Goal: Task Accomplishment & Management: Complete application form

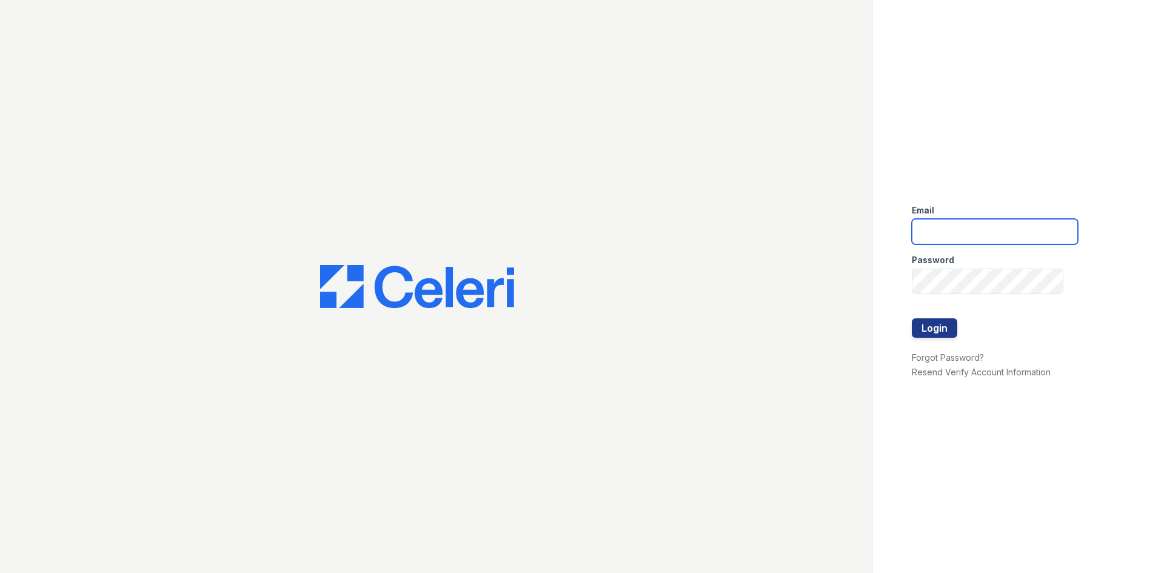
click at [1031, 235] on input "email" at bounding box center [995, 231] width 166 height 25
type input "[EMAIL_ADDRESS]"
click at [912, 318] on button "Login" at bounding box center [934, 327] width 45 height 19
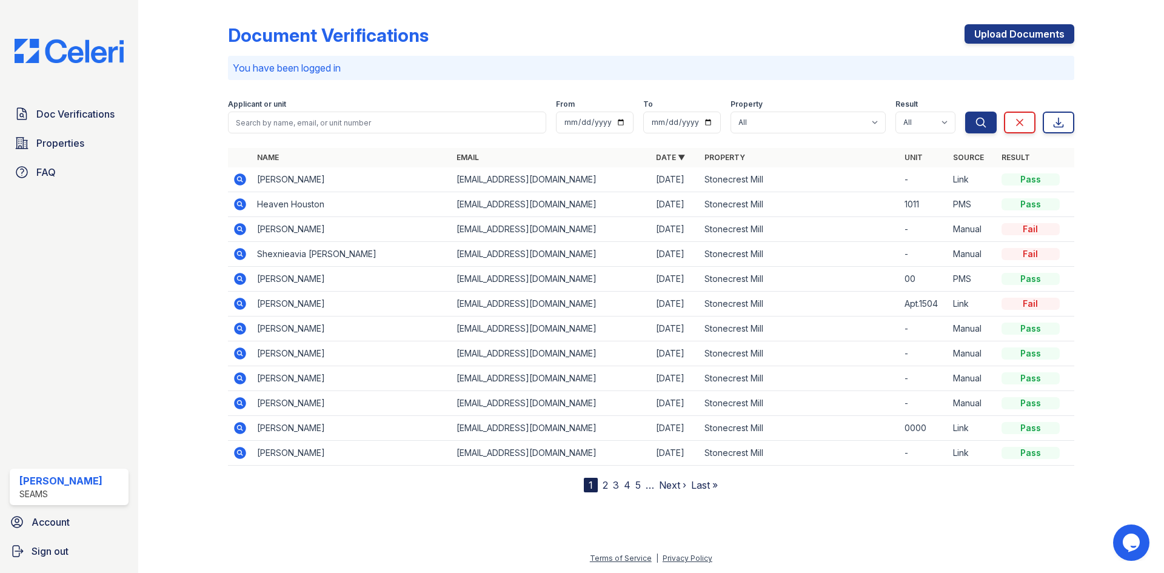
click at [240, 176] on icon at bounding box center [240, 179] width 15 height 15
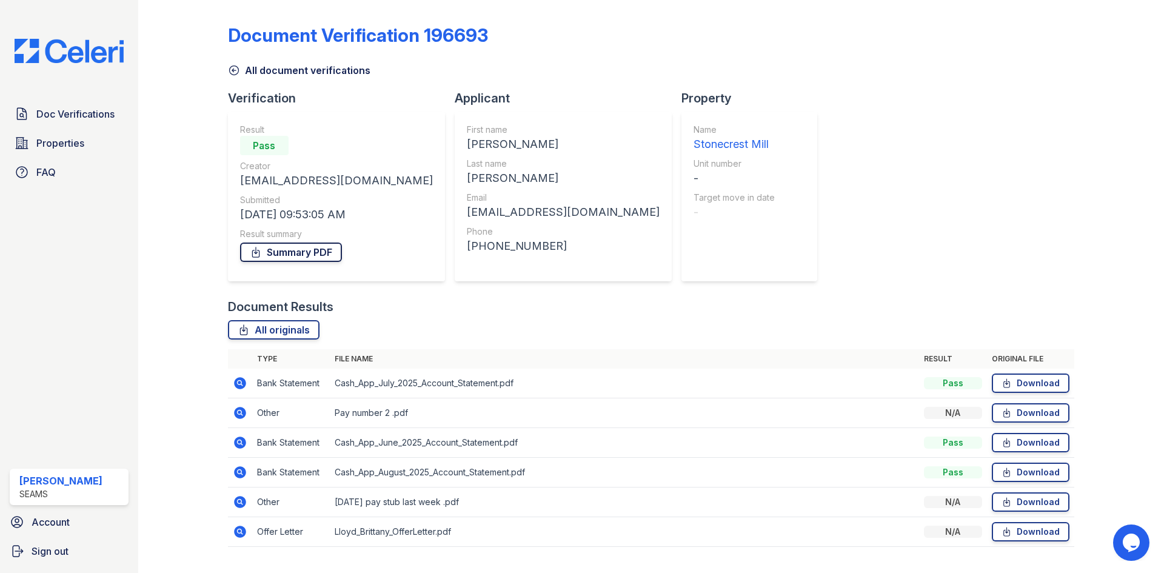
click at [272, 255] on link "Summary PDF" at bounding box center [291, 252] width 102 height 19
click at [238, 386] on icon at bounding box center [240, 383] width 12 height 12
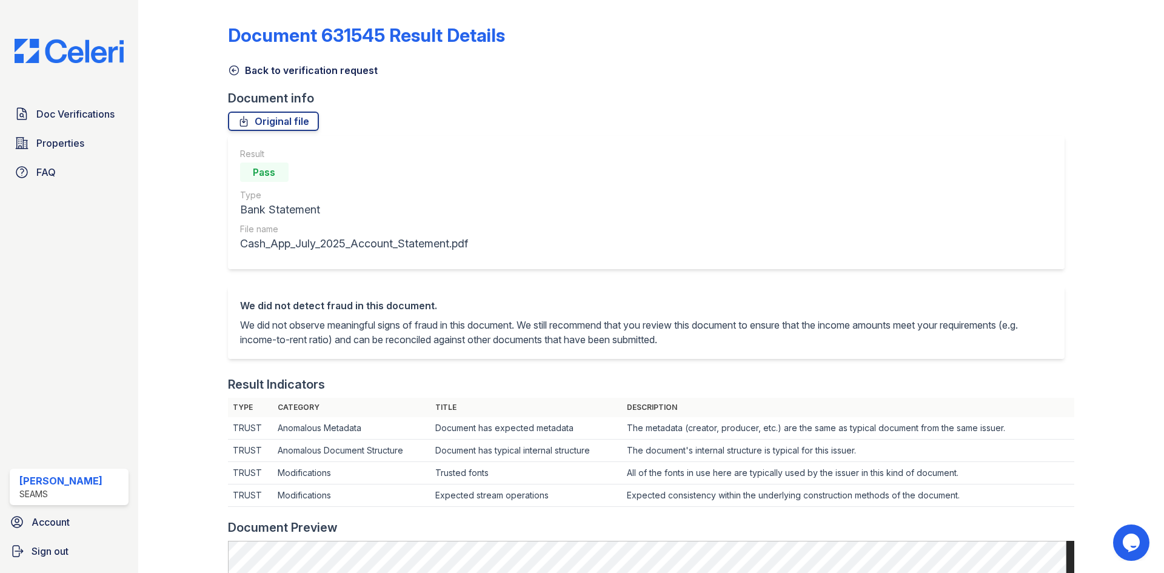
click at [255, 75] on link "Back to verification request" at bounding box center [303, 70] width 150 height 15
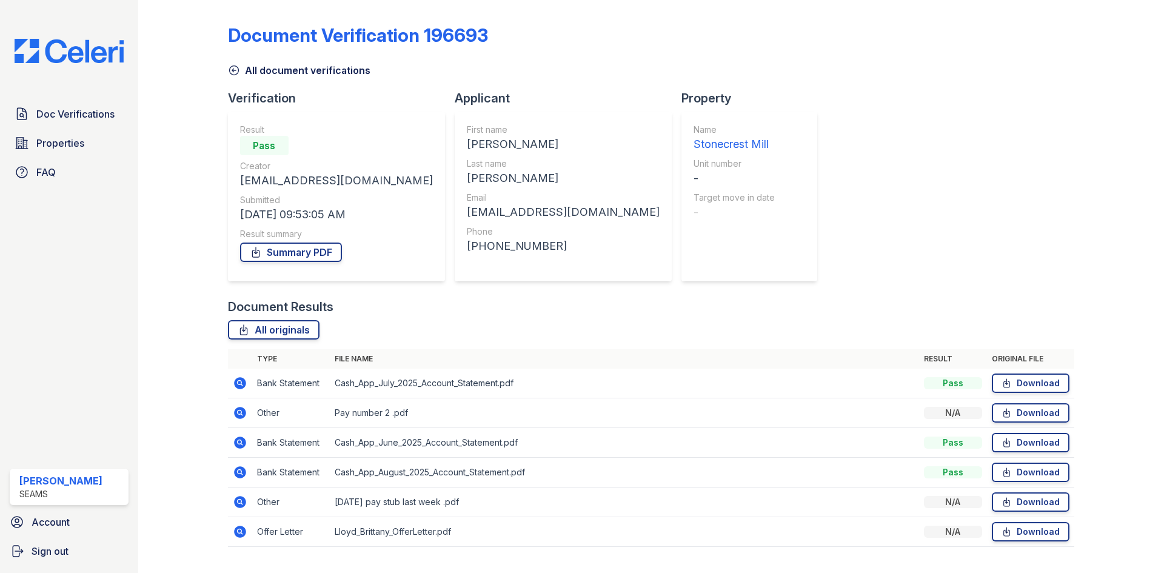
click at [236, 68] on icon at bounding box center [234, 70] width 12 height 12
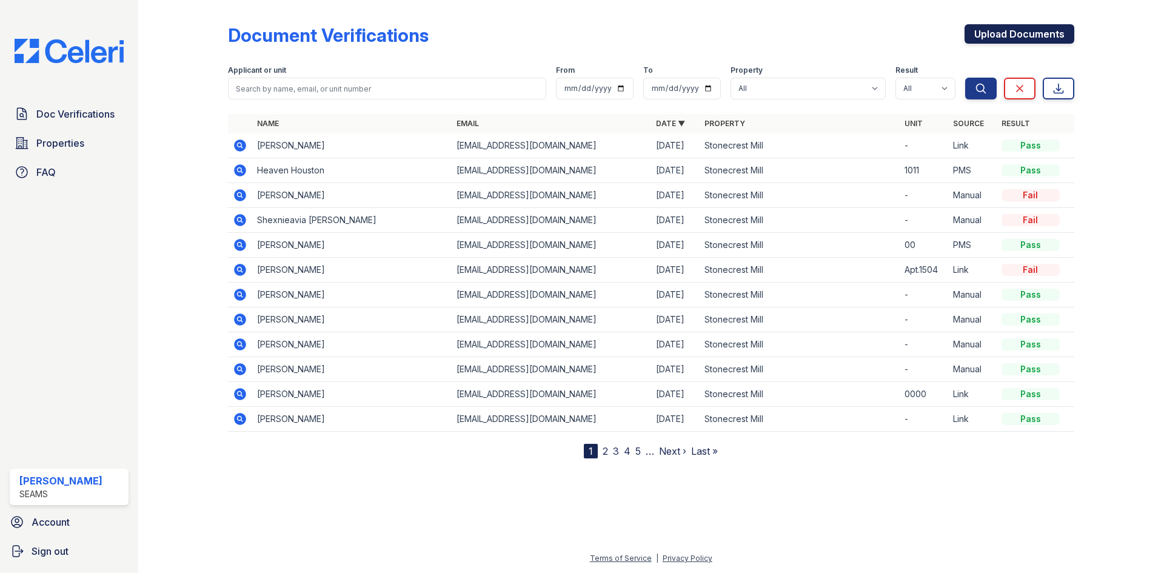
click at [1000, 29] on link "Upload Documents" at bounding box center [1020, 33] width 110 height 19
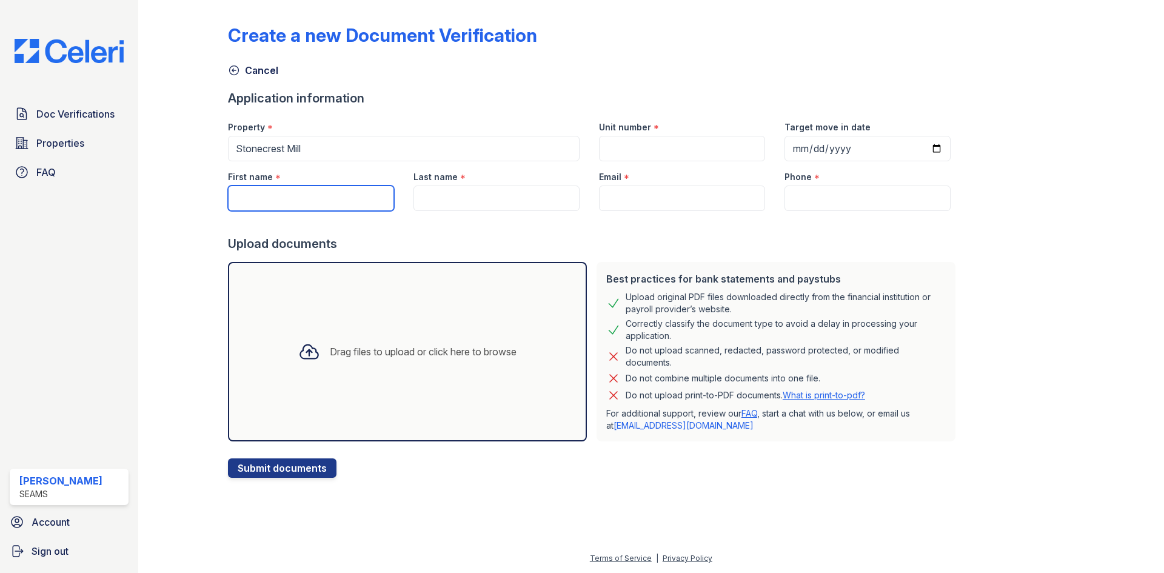
click at [280, 203] on input "First name" at bounding box center [311, 198] width 166 height 25
type input "Jamila"
drag, startPoint x: 498, startPoint y: 217, endPoint x: 494, endPoint y: 209, distance: 9.0
click at [496, 213] on div at bounding box center [594, 223] width 733 height 24
click at [493, 208] on input "Last name" at bounding box center [497, 198] width 166 height 25
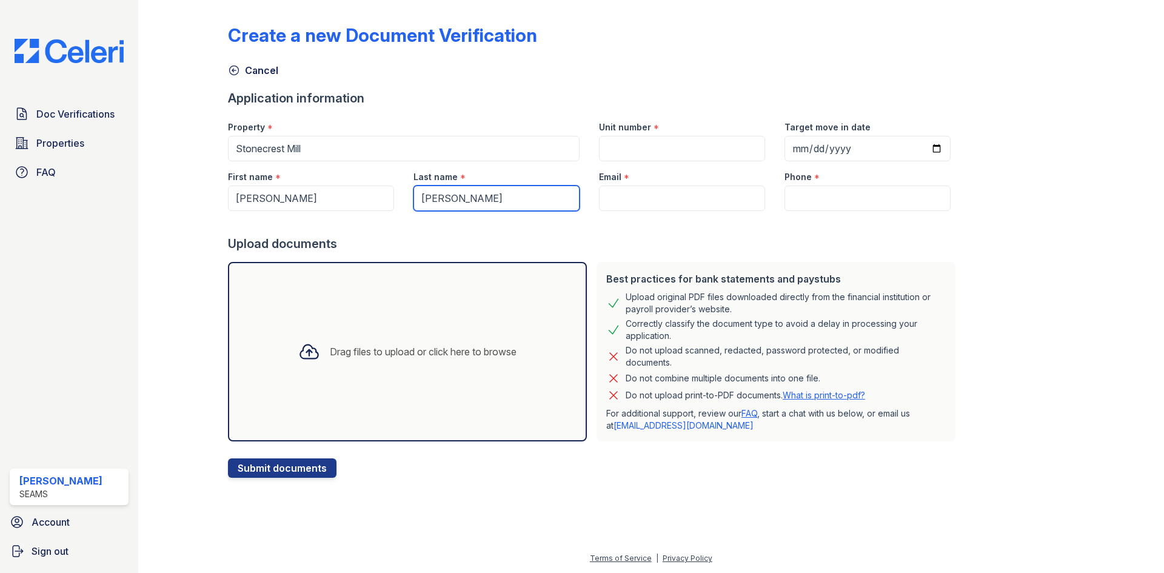
type input "Stewart"
click at [678, 144] on input "Unit number" at bounding box center [682, 148] width 166 height 25
type input "-"
click at [700, 200] on input "Email" at bounding box center [682, 198] width 166 height 25
paste input "jamstewart83@gmail.com"
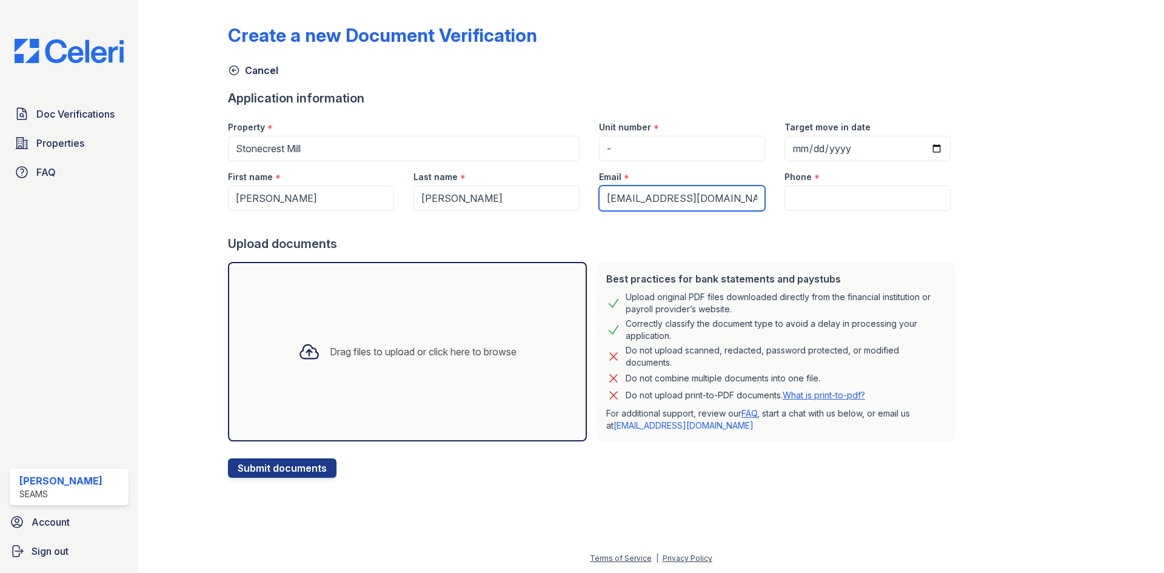
type input "jamstewart83@gmail.com"
click at [832, 200] on input "Phone" at bounding box center [868, 198] width 166 height 25
paste input "(386) 338-7853"
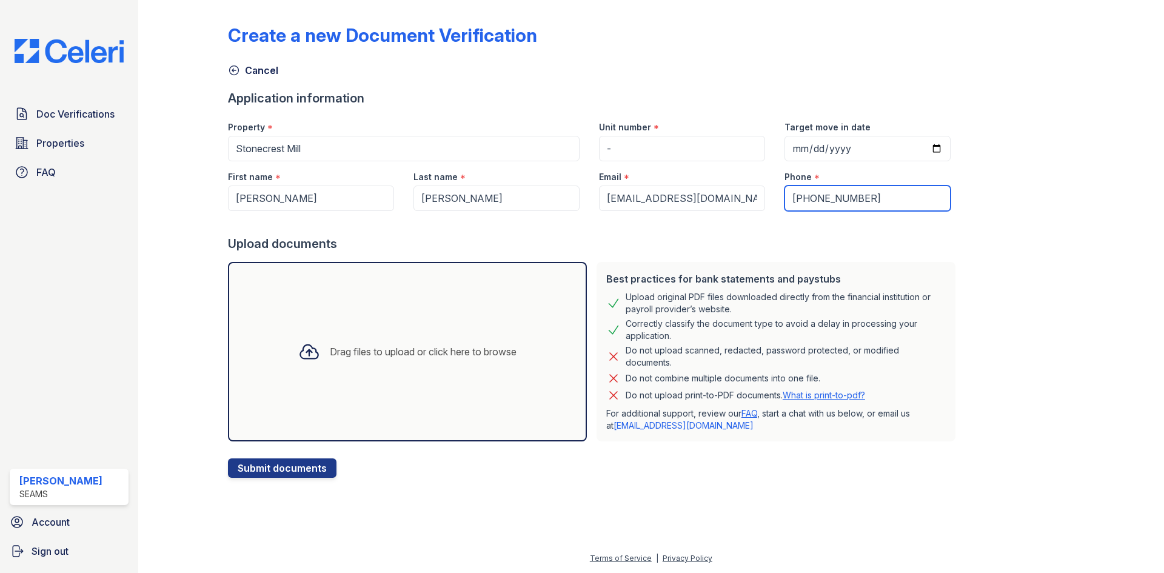
type input "(386) 338-7853"
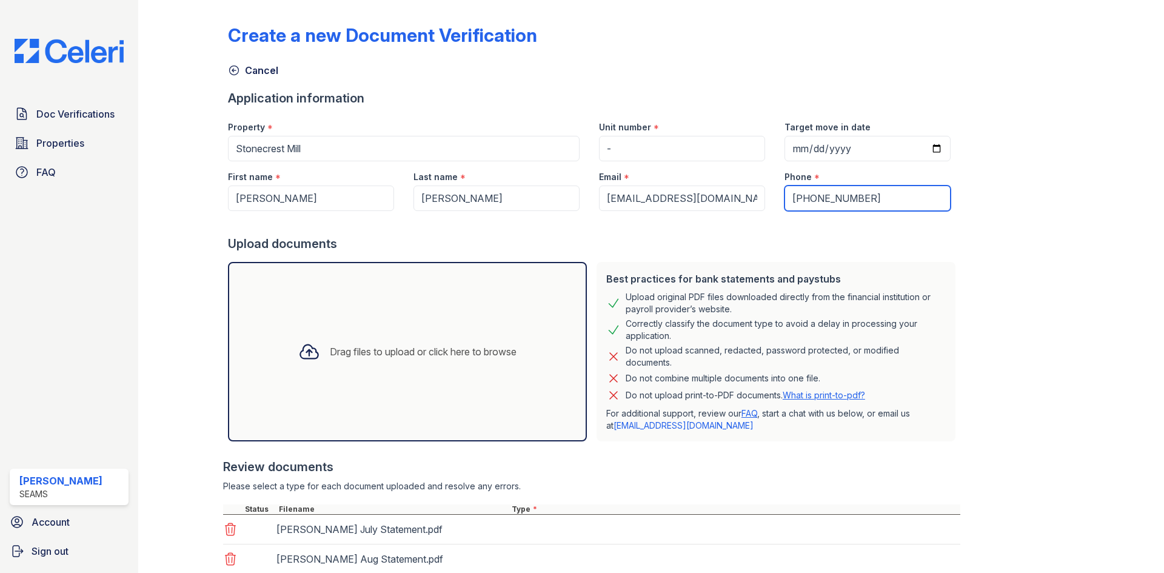
scroll to position [116, 0]
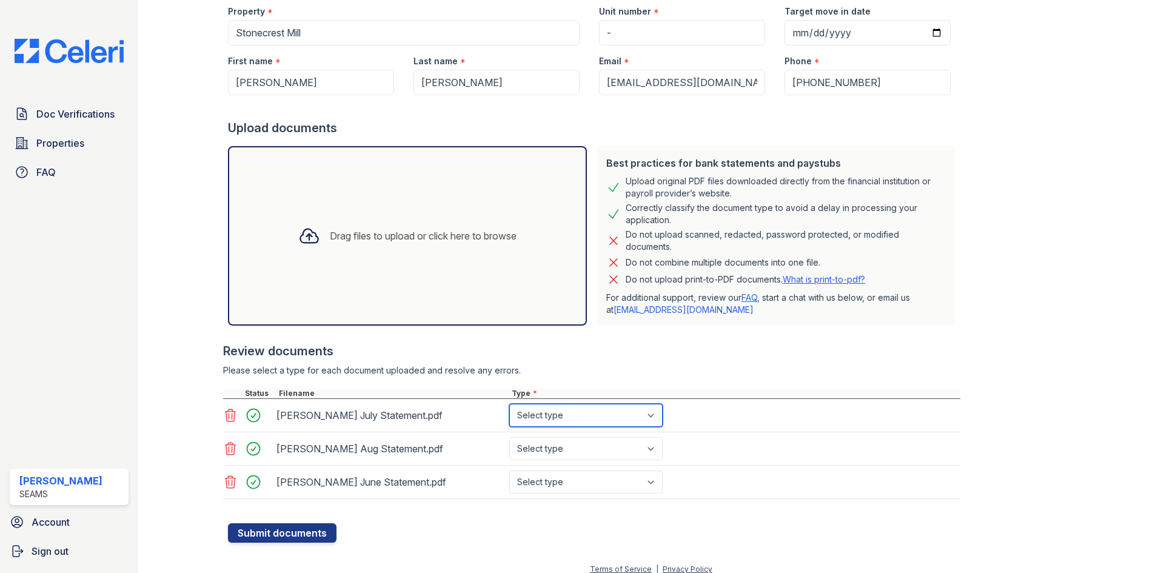
click at [593, 422] on select "Select type Paystub Bank Statement Offer Letter Tax Documents Benefit Award Let…" at bounding box center [585, 415] width 153 height 23
select select "bank_statement"
click at [509, 404] on select "Select type Paystub Bank Statement Offer Letter Tax Documents Benefit Award Let…" at bounding box center [585, 415] width 153 height 23
drag, startPoint x: 579, startPoint y: 448, endPoint x: 573, endPoint y: 450, distance: 6.3
click at [579, 448] on select "Select type Paystub Bank Statement Offer Letter Tax Documents Benefit Award Let…" at bounding box center [585, 448] width 153 height 23
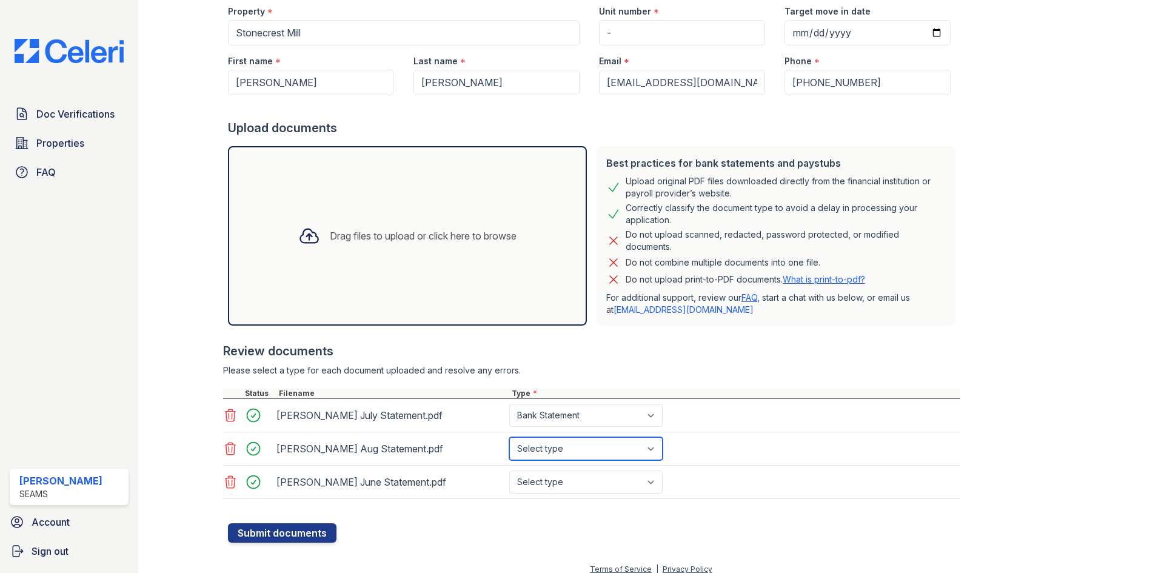
select select "bank_statement"
click at [509, 437] on select "Select type Paystub Bank Statement Offer Letter Tax Documents Benefit Award Let…" at bounding box center [585, 448] width 153 height 23
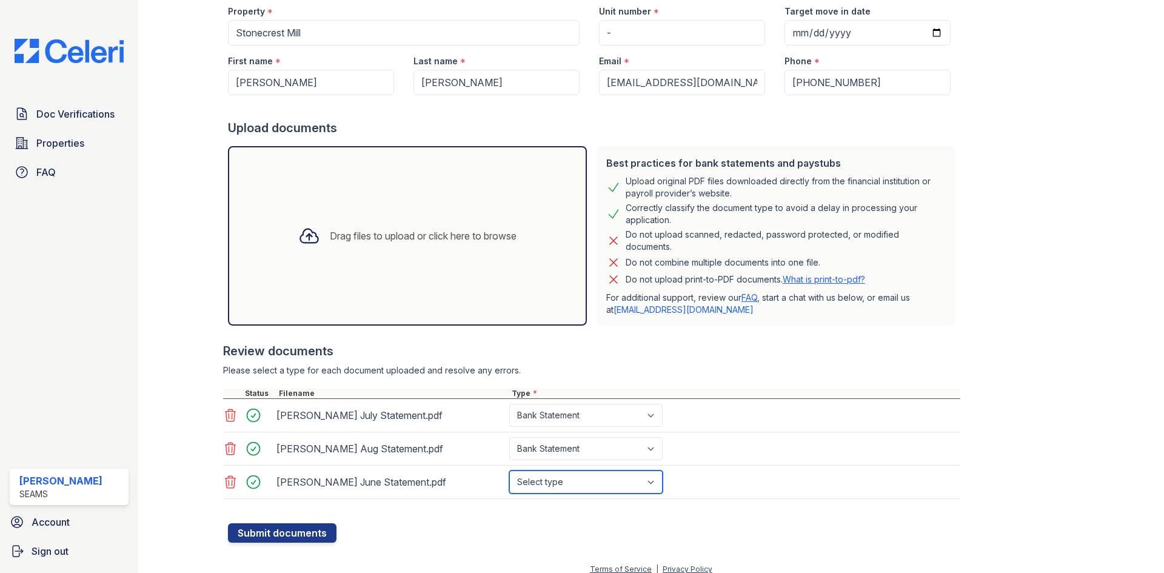
click at [550, 477] on select "Select type Paystub Bank Statement Offer Letter Tax Documents Benefit Award Let…" at bounding box center [585, 482] width 153 height 23
select select "bank_statement"
click at [509, 471] on select "Select type Paystub Bank Statement Offer Letter Tax Documents Benefit Award Let…" at bounding box center [585, 482] width 153 height 23
click at [125, 412] on div "Doc Verifications Properties FAQ Shanon Jordan SEAMS Account Sign out" at bounding box center [69, 286] width 138 height 573
click at [286, 534] on button "Submit documents" at bounding box center [282, 532] width 109 height 19
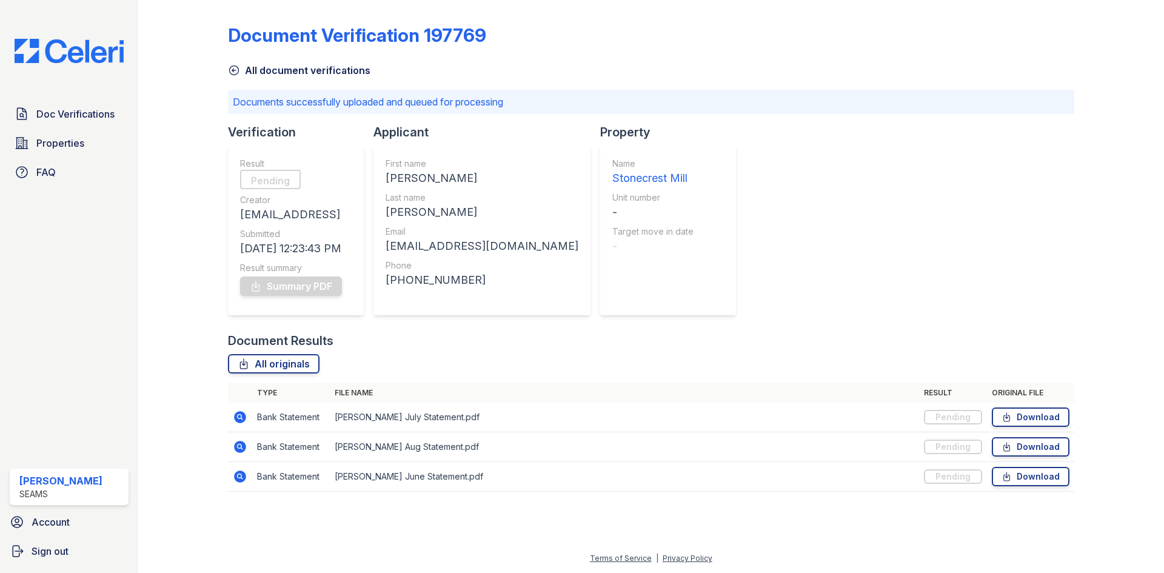
click at [235, 71] on icon at bounding box center [234, 70] width 12 height 12
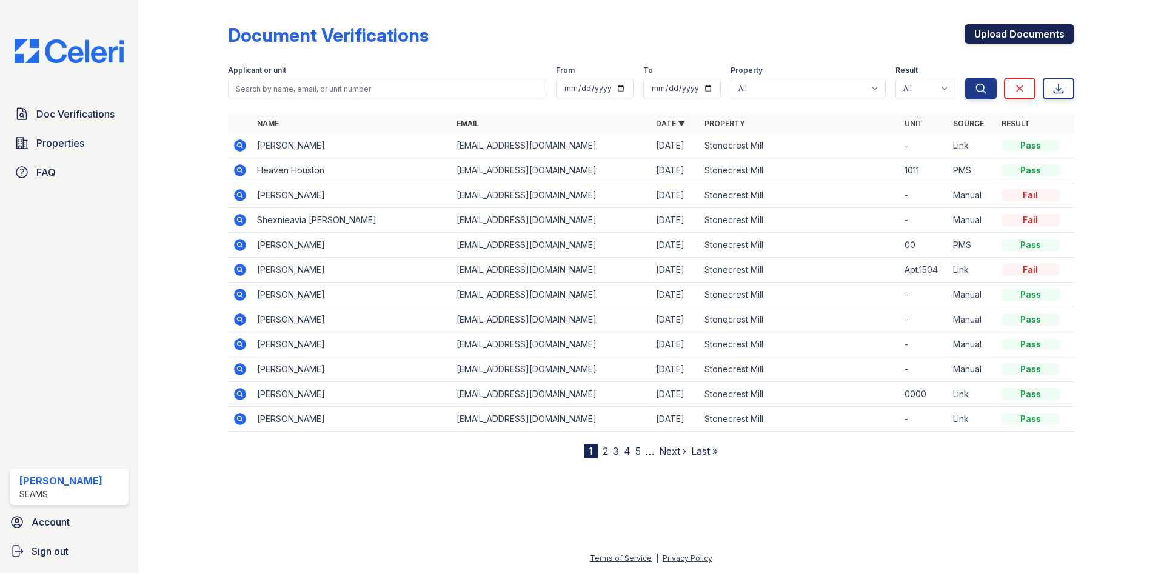
click at [1030, 33] on link "Upload Documents" at bounding box center [1020, 33] width 110 height 19
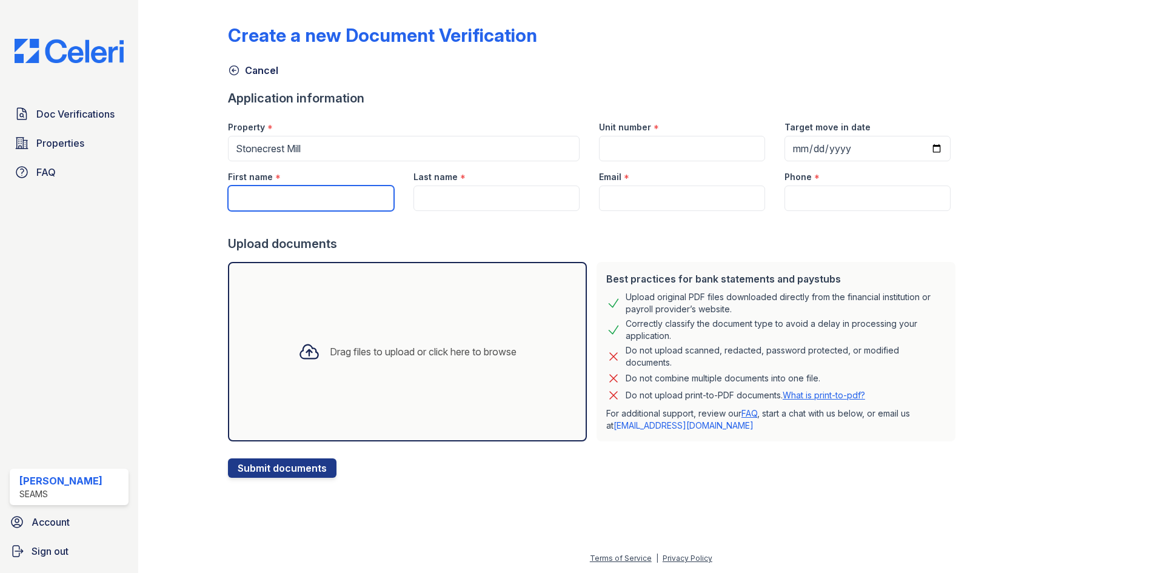
click at [269, 196] on input "First name" at bounding box center [311, 198] width 166 height 25
type input "Timila"
type input "S"
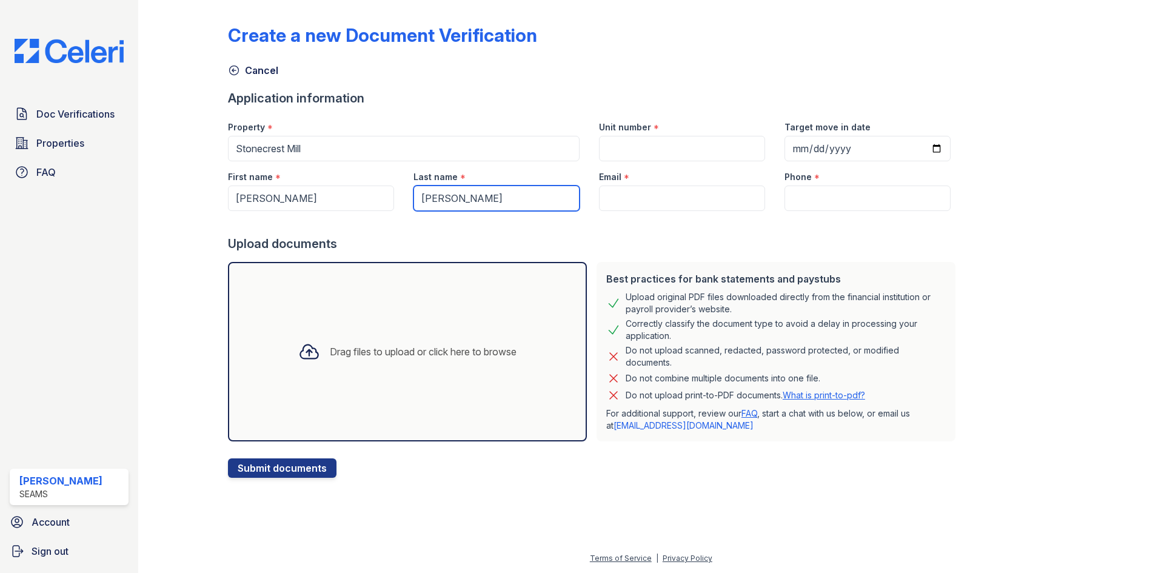
type input "Allen"
click at [631, 141] on input "Unit number" at bounding box center [682, 148] width 166 height 25
type input "-"
click at [627, 197] on input "Email" at bounding box center [682, 198] width 166 height 25
paste input "jamstewart83@gmail.com"
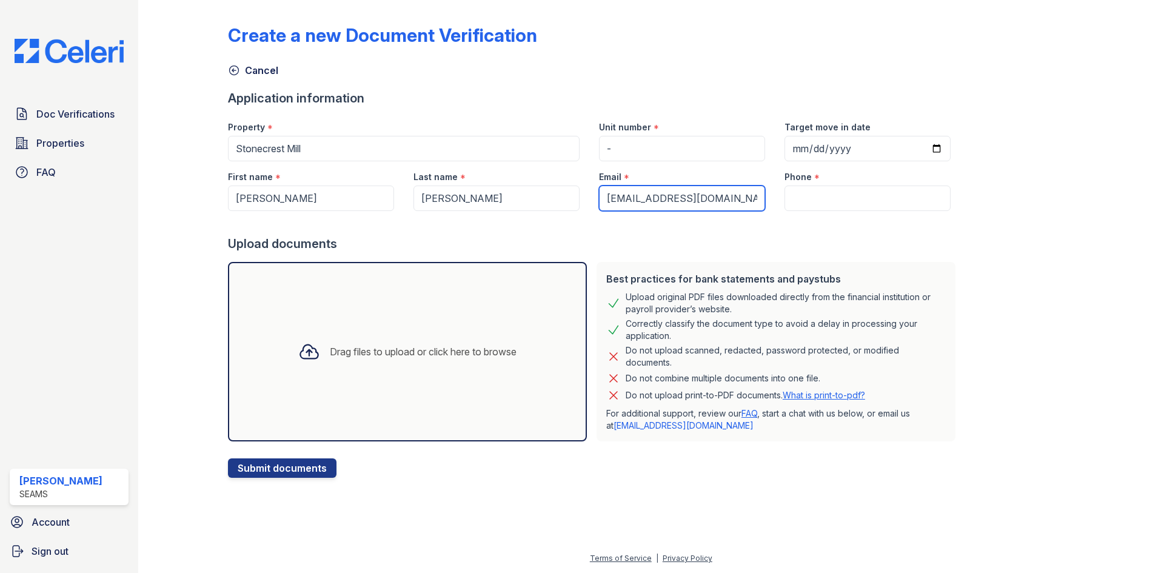
type input "jamstewart83@gmail.com"
click at [839, 198] on input "Phone" at bounding box center [868, 198] width 166 height 25
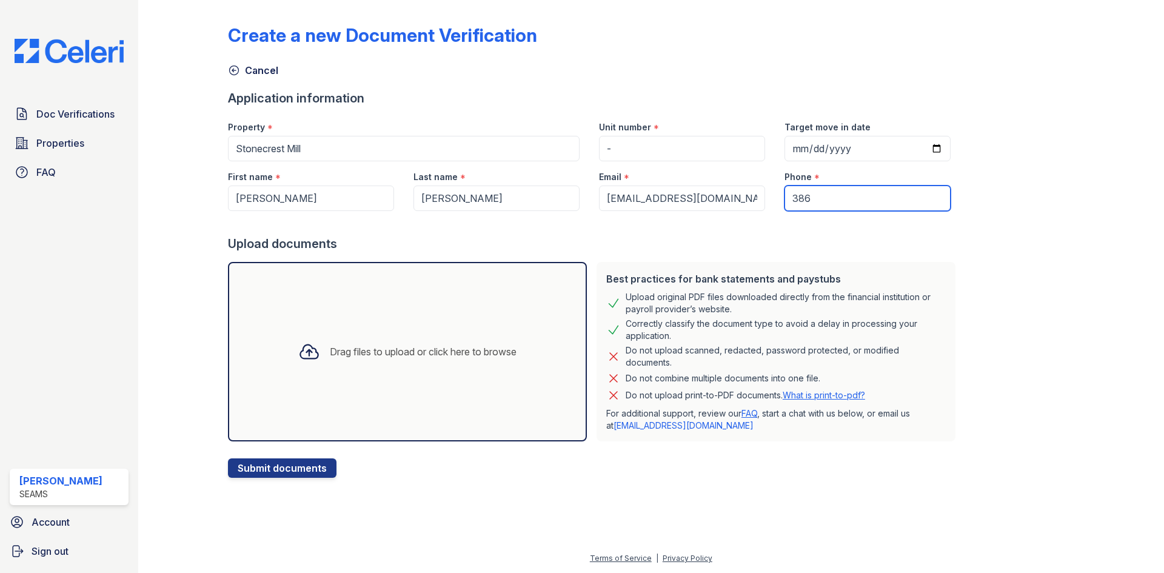
click at [801, 204] on input "386" at bounding box center [868, 198] width 166 height 25
paste input "(386) 338-7853"
type input "(386) 338-7853"
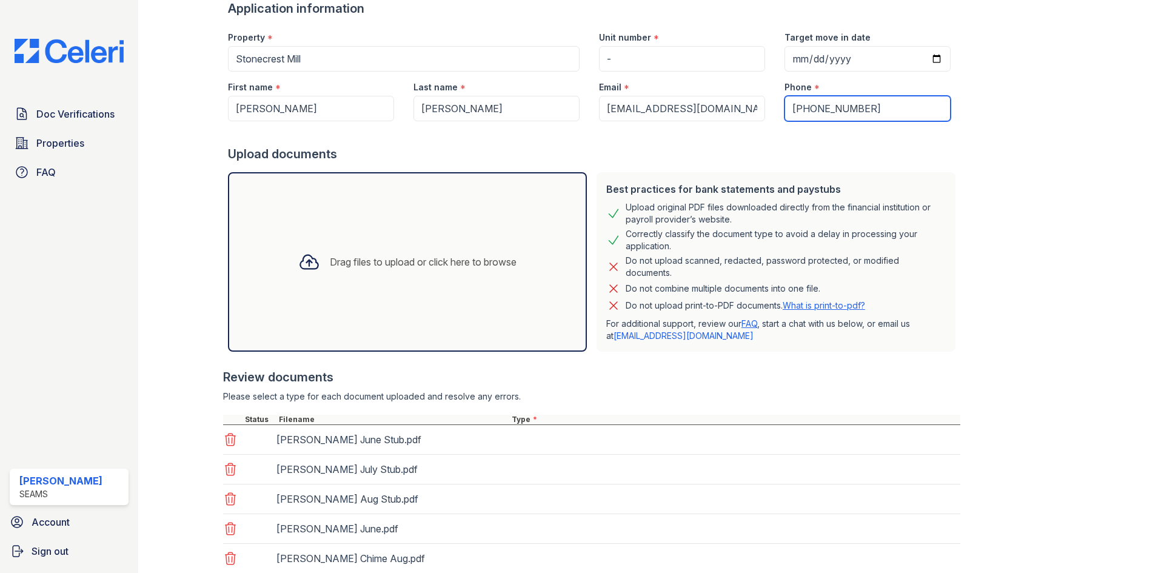
scroll to position [205, 0]
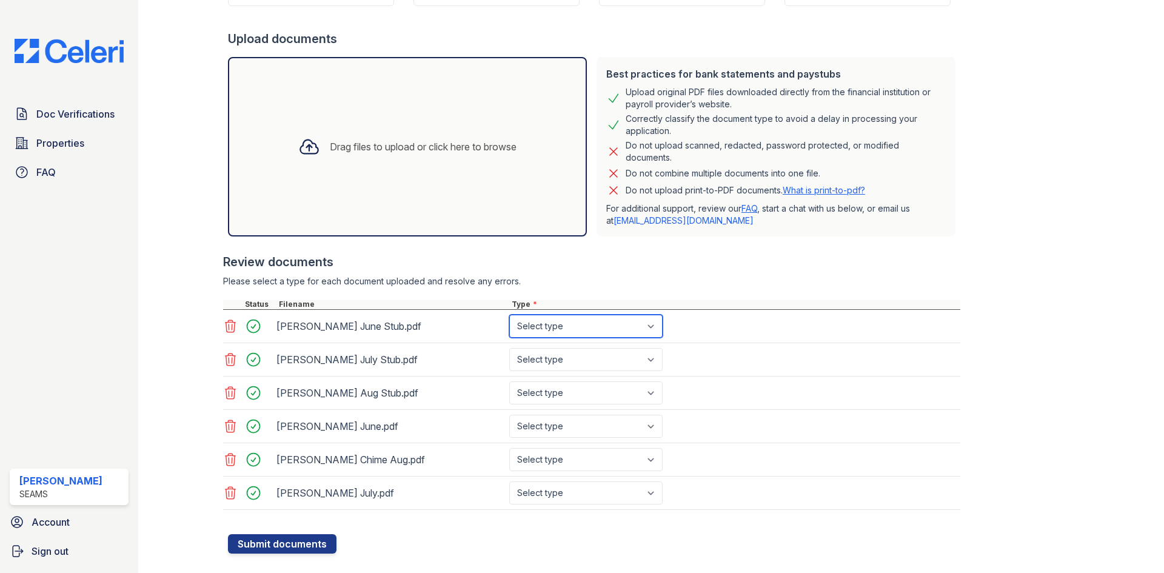
click at [541, 324] on select "Select type Paystub Bank Statement Offer Letter Tax Documents Benefit Award Let…" at bounding box center [585, 326] width 153 height 23
select select "paystub"
click at [509, 315] on select "Select type Paystub Bank Statement Offer Letter Tax Documents Benefit Award Let…" at bounding box center [585, 326] width 153 height 23
click at [530, 345] on div "T. Allen July Stub.pdf Select type Paystub Bank Statement Offer Letter Tax Docu…" at bounding box center [592, 359] width 738 height 33
click at [529, 361] on select "Select type Paystub Bank Statement Offer Letter Tax Documents Benefit Award Let…" at bounding box center [585, 359] width 153 height 23
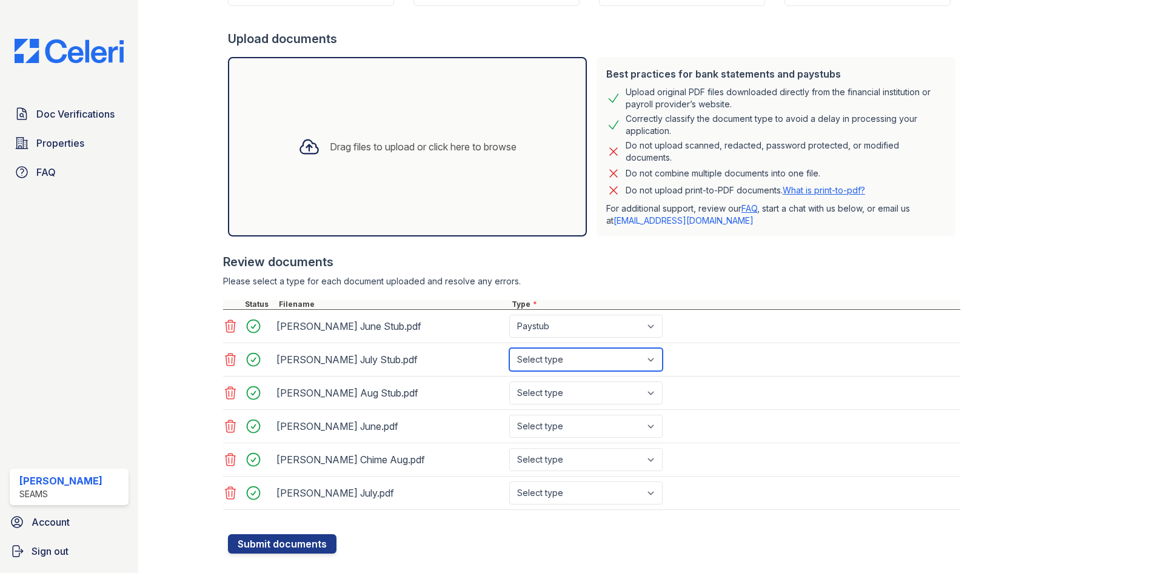
select select "paystub"
click at [509, 348] on select "Select type Paystub Bank Statement Offer Letter Tax Documents Benefit Award Let…" at bounding box center [585, 359] width 153 height 23
click at [536, 392] on select "Select type Paystub Bank Statement Offer Letter Tax Documents Benefit Award Let…" at bounding box center [585, 392] width 153 height 23
select select "paystub"
click at [509, 381] on select "Select type Paystub Bank Statement Offer Letter Tax Documents Benefit Award Let…" at bounding box center [585, 392] width 153 height 23
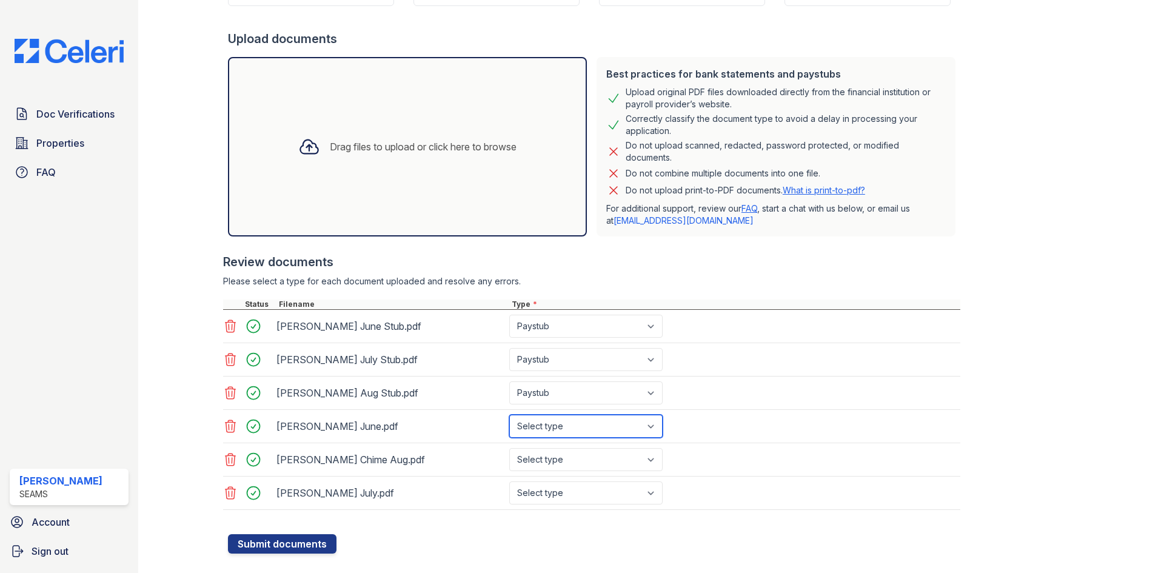
click at [542, 425] on select "Select type Paystub Bank Statement Offer Letter Tax Documents Benefit Award Let…" at bounding box center [585, 426] width 153 height 23
select select "bank_statement"
click at [509, 415] on select "Select type Paystub Bank Statement Offer Letter Tax Documents Benefit Award Let…" at bounding box center [585, 426] width 153 height 23
click at [556, 457] on select "Select type Paystub Bank Statement Offer Letter Tax Documents Benefit Award Let…" at bounding box center [585, 459] width 153 height 23
select select "bank_statement"
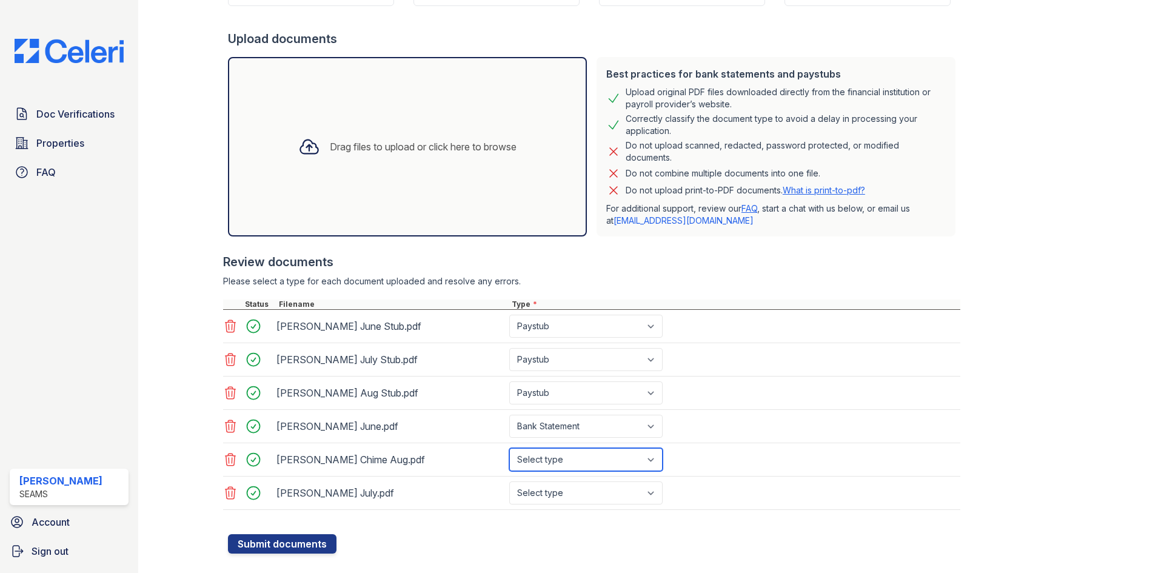
click at [509, 448] on select "Select type Paystub Bank Statement Offer Letter Tax Documents Benefit Award Let…" at bounding box center [585, 459] width 153 height 23
click at [567, 490] on select "Select type Paystub Bank Statement Offer Letter Tax Documents Benefit Award Let…" at bounding box center [585, 493] width 153 height 23
select select "bank_statement"
click at [509, 482] on select "Select type Paystub Bank Statement Offer Letter Tax Documents Benefit Award Let…" at bounding box center [585, 493] width 153 height 23
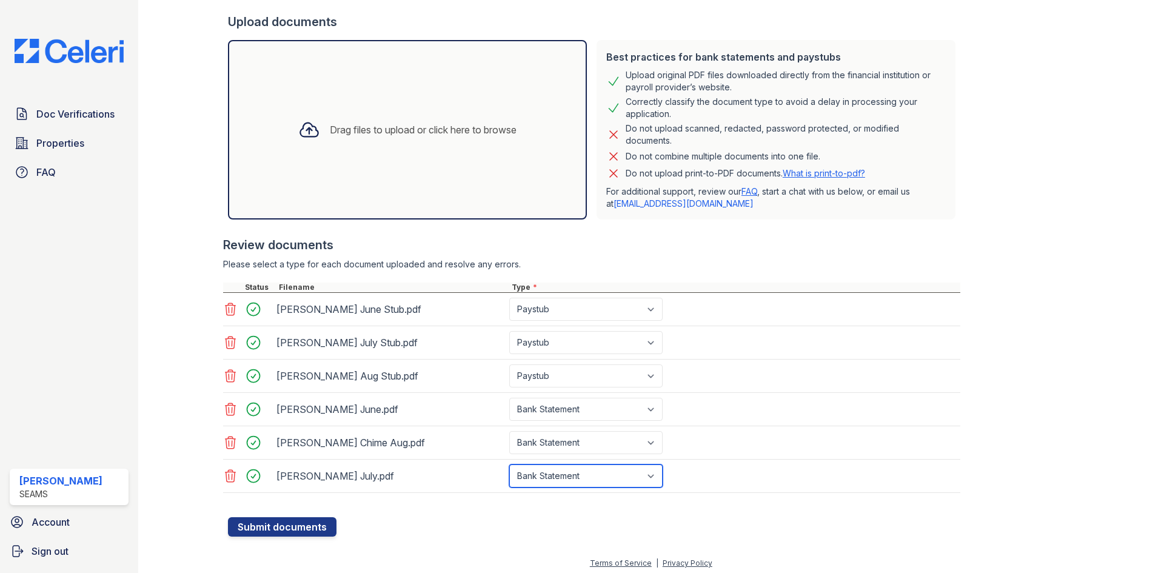
scroll to position [227, 0]
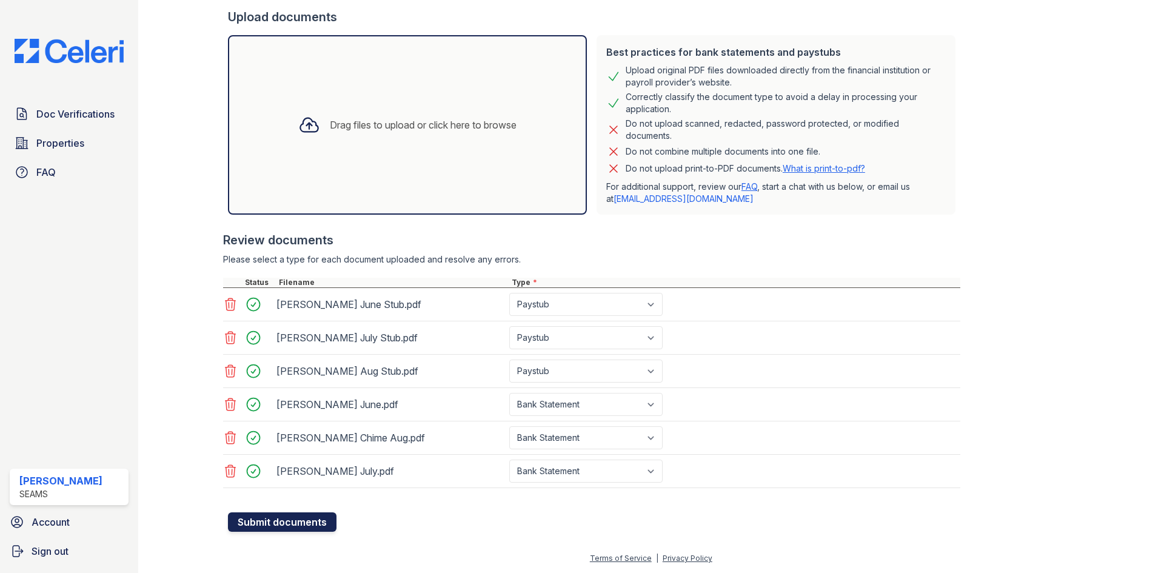
click at [305, 521] on button "Submit documents" at bounding box center [282, 522] width 109 height 19
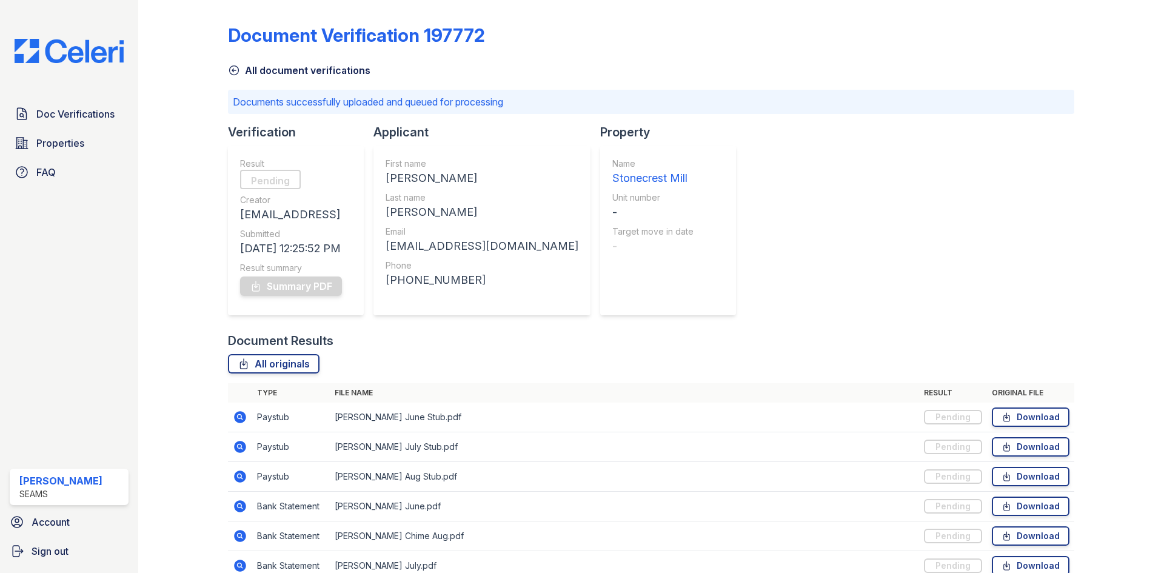
click at [261, 69] on link "All document verifications" at bounding box center [299, 70] width 143 height 15
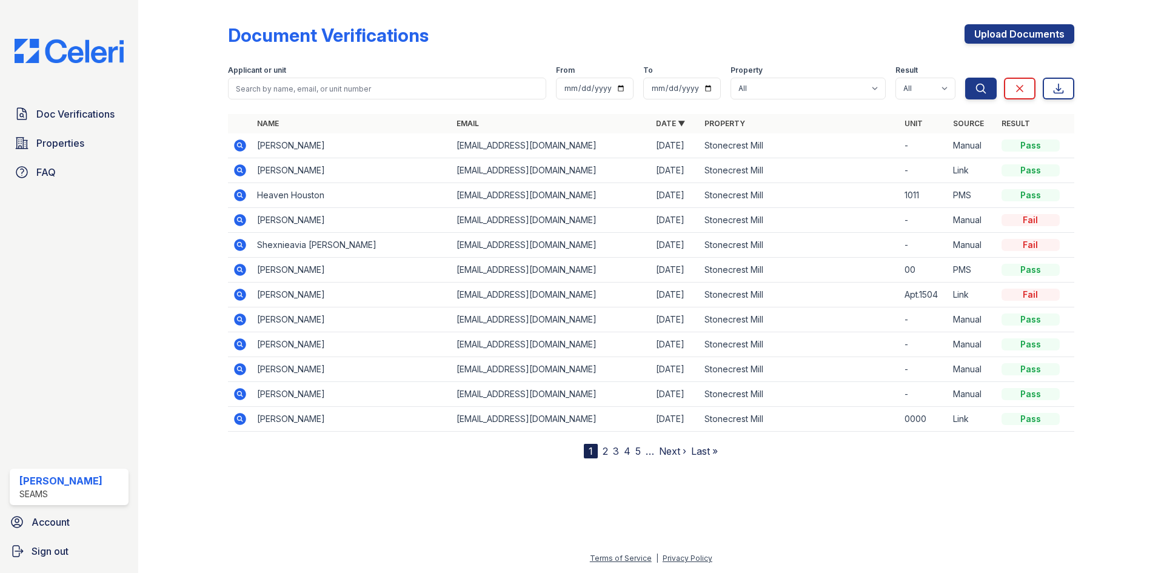
click at [234, 143] on icon at bounding box center [240, 145] width 15 height 15
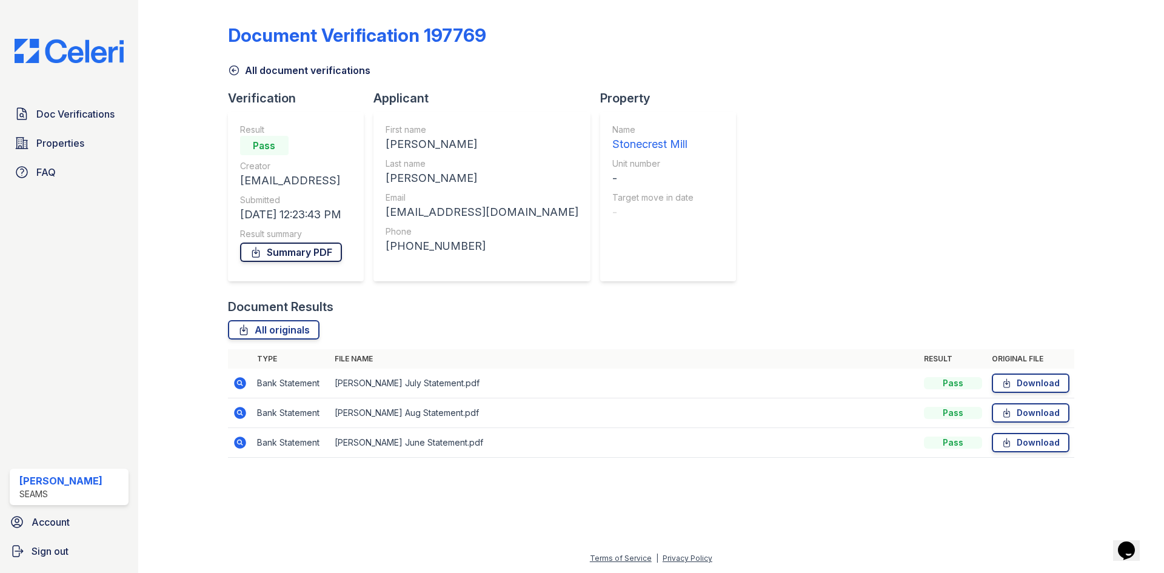
click at [295, 251] on link "Summary PDF" at bounding box center [291, 252] width 102 height 19
click at [257, 70] on link "All document verifications" at bounding box center [299, 70] width 143 height 15
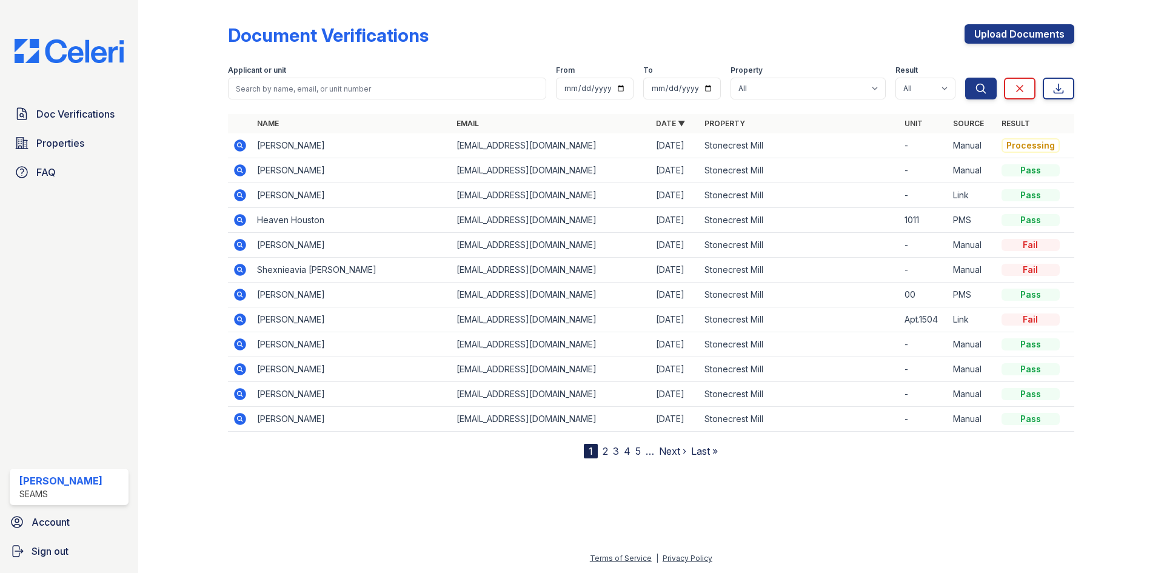
click at [242, 141] on icon at bounding box center [240, 145] width 12 height 12
click at [243, 147] on icon at bounding box center [240, 145] width 12 height 12
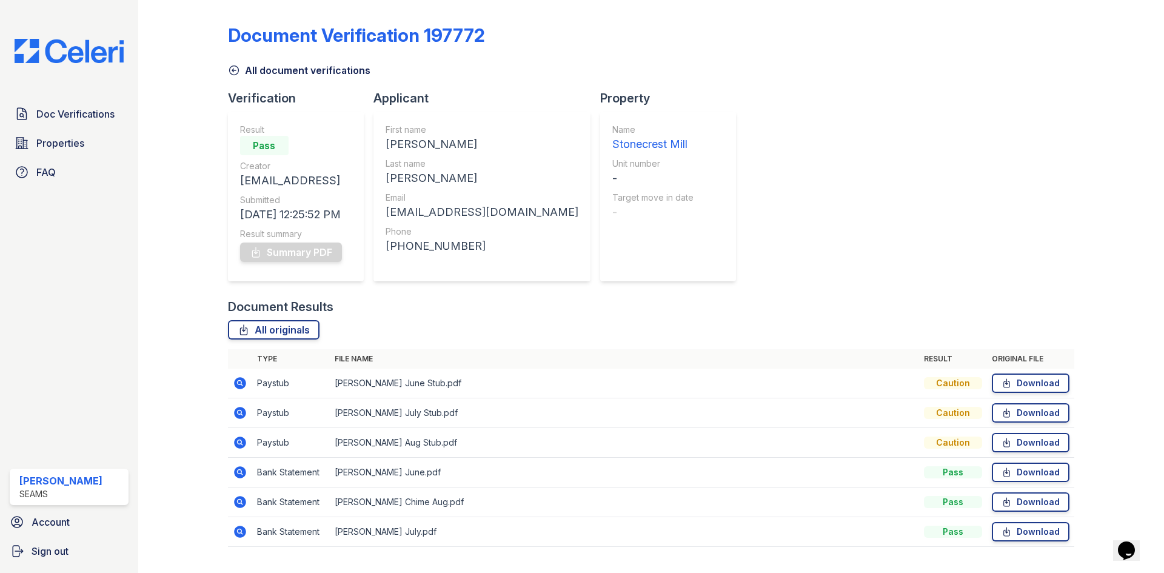
click at [267, 254] on div "Summary PDF" at bounding box center [291, 252] width 102 height 24
click at [229, 71] on icon at bounding box center [233, 70] width 9 height 9
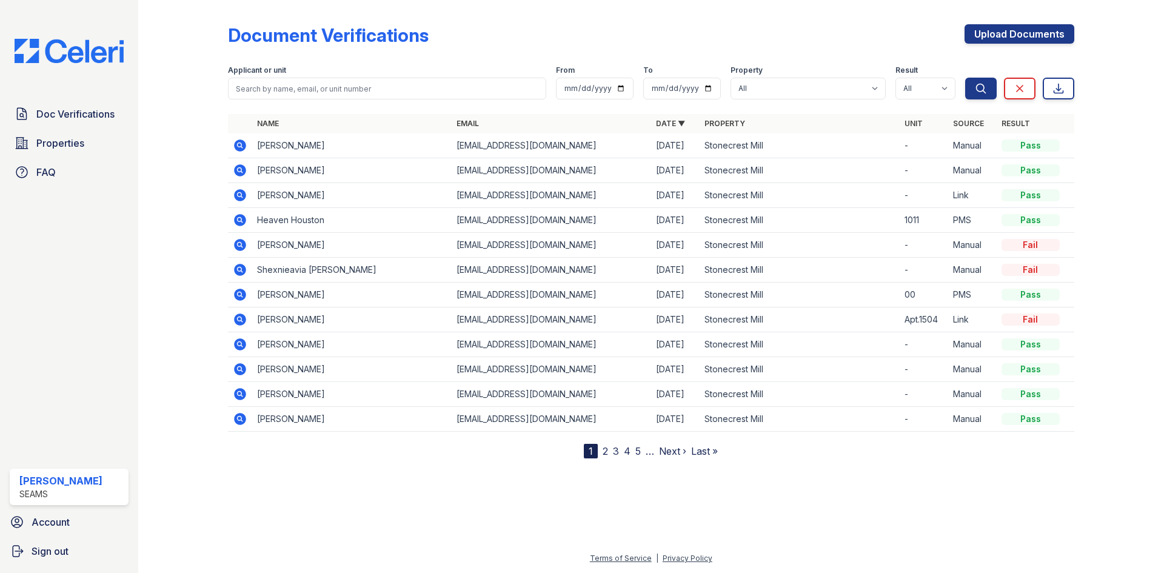
click at [241, 144] on icon at bounding box center [240, 145] width 15 height 15
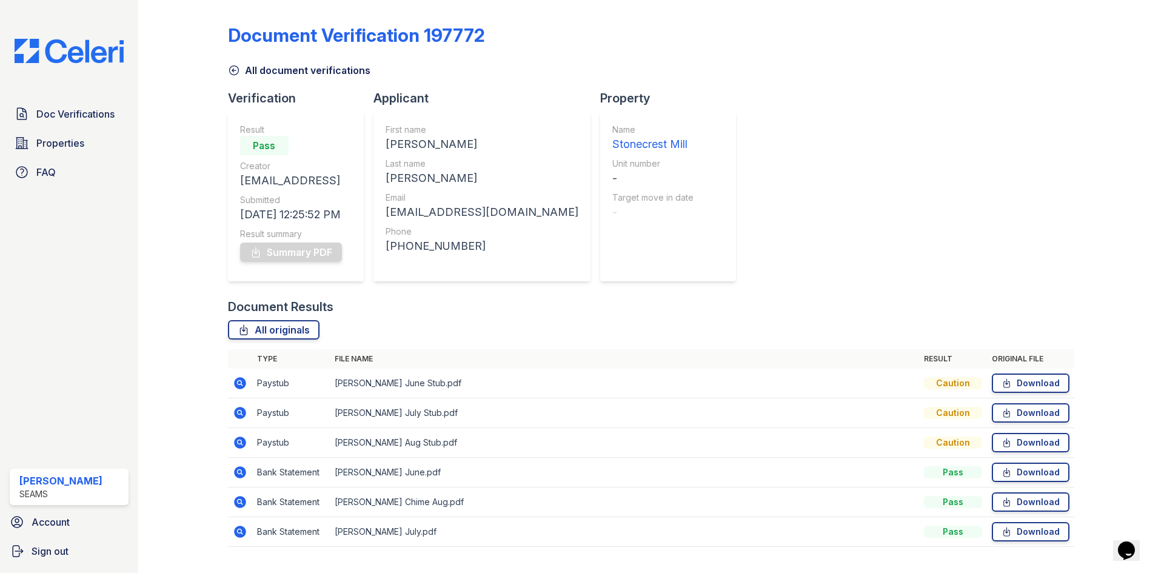
click at [277, 241] on div "Summary PDF" at bounding box center [291, 252] width 102 height 24
click at [267, 254] on div "Summary PDF" at bounding box center [291, 252] width 102 height 24
click at [267, 254] on link "Summary PDF" at bounding box center [291, 252] width 102 height 19
click at [243, 506] on icon at bounding box center [240, 502] width 12 height 12
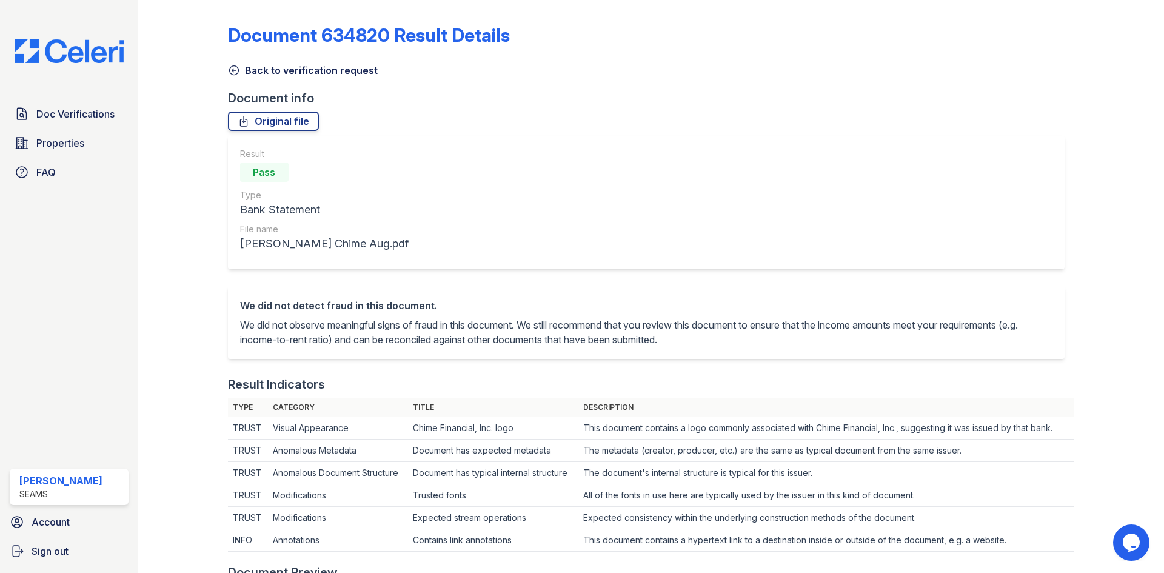
click at [263, 72] on link "Back to verification request" at bounding box center [303, 70] width 150 height 15
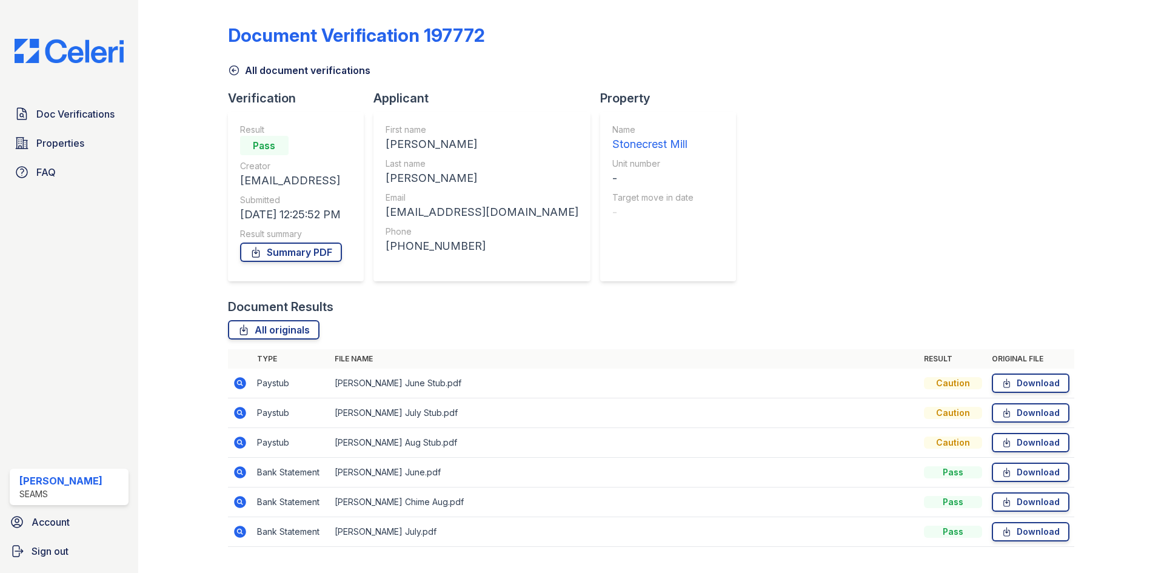
click at [243, 536] on icon at bounding box center [240, 532] width 12 height 12
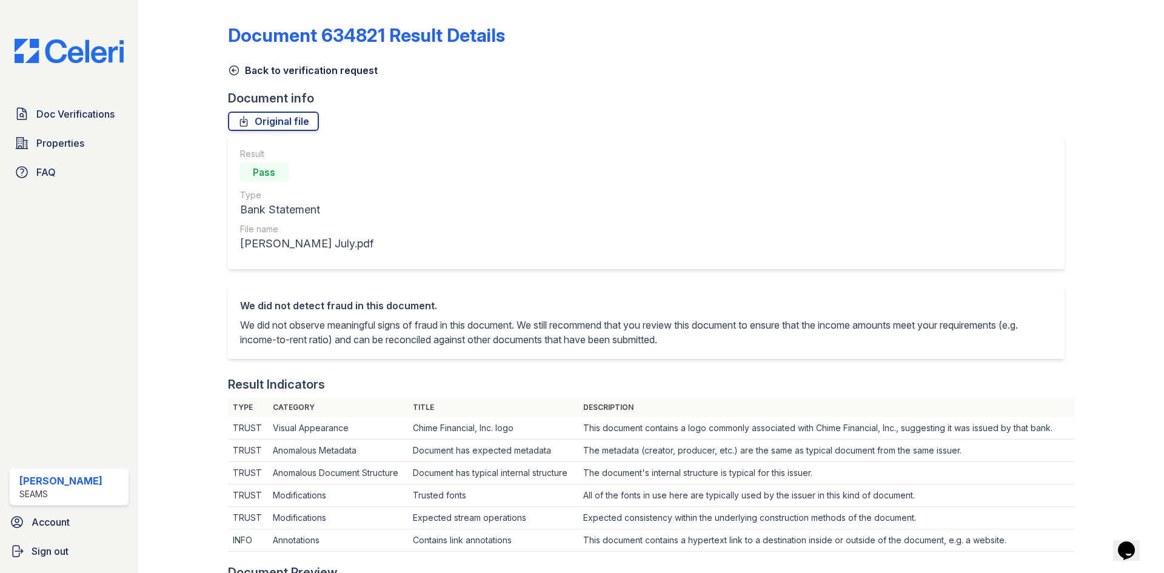
click at [242, 70] on link "Back to verification request" at bounding box center [303, 70] width 150 height 15
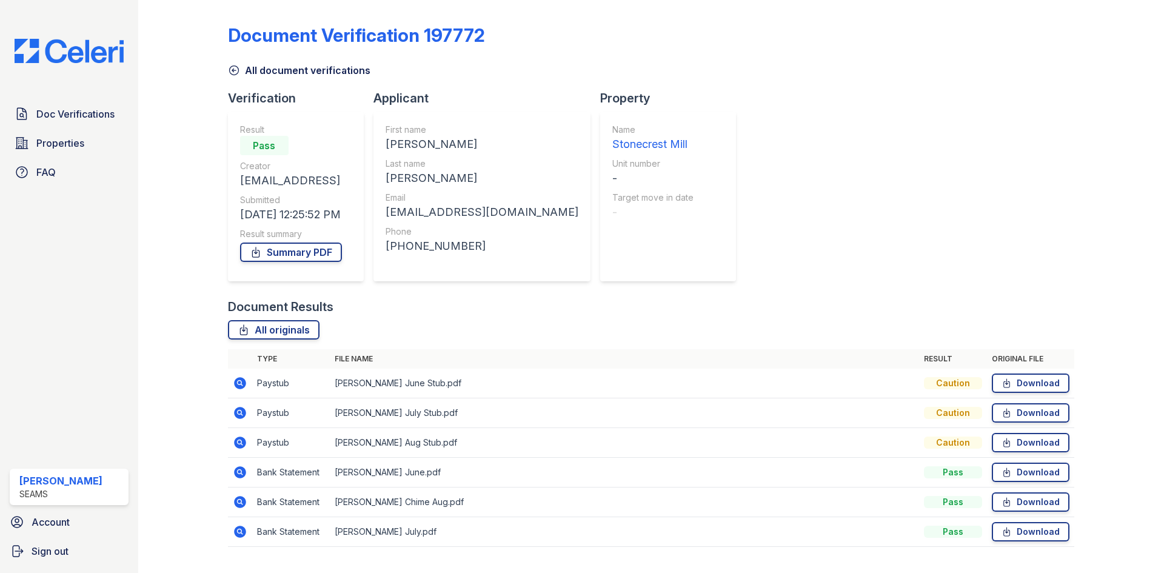
click at [244, 498] on icon at bounding box center [240, 502] width 15 height 15
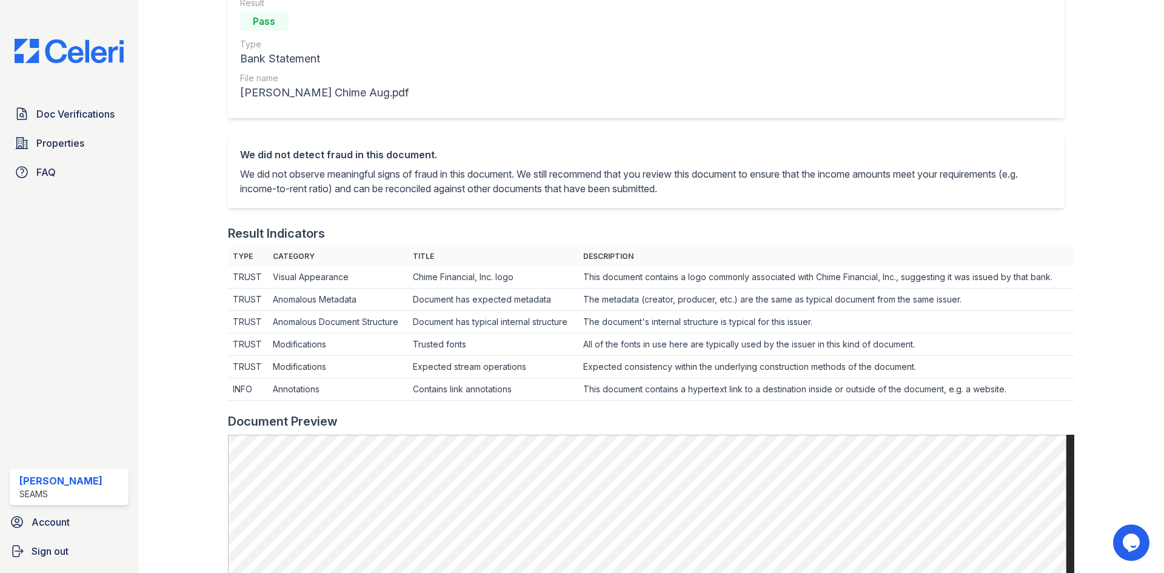
scroll to position [61, 0]
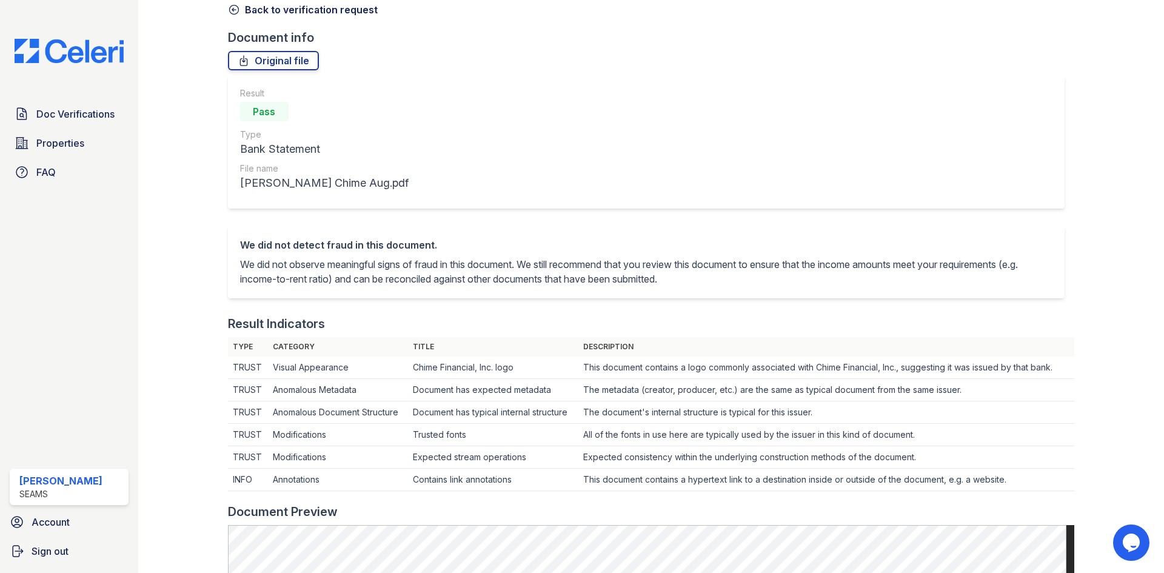
click at [260, 15] on link "Back to verification request" at bounding box center [303, 9] width 150 height 15
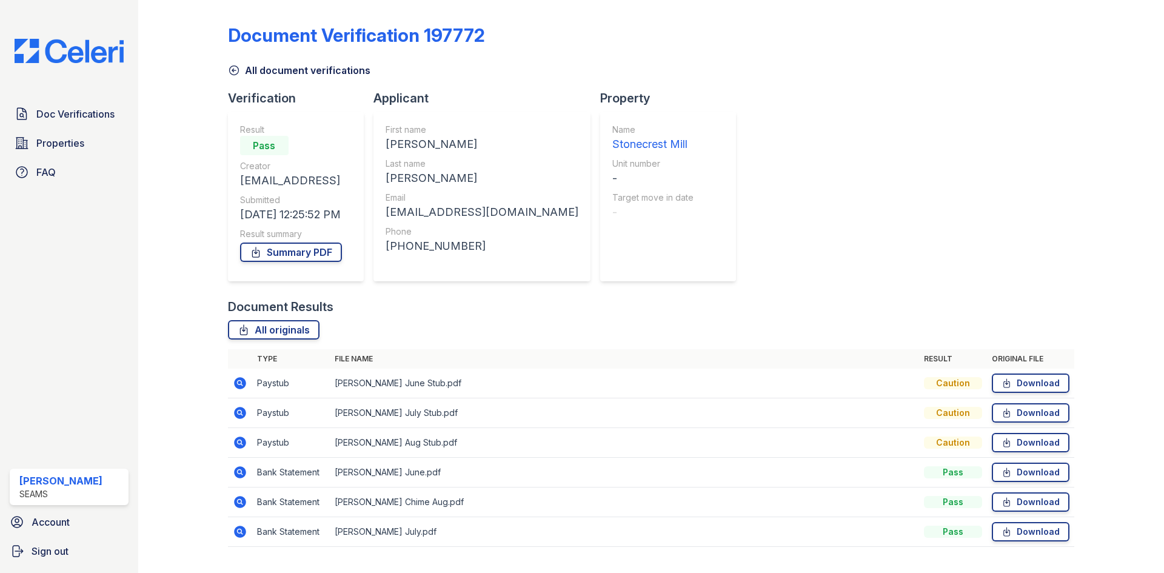
click at [237, 472] on icon at bounding box center [240, 472] width 15 height 15
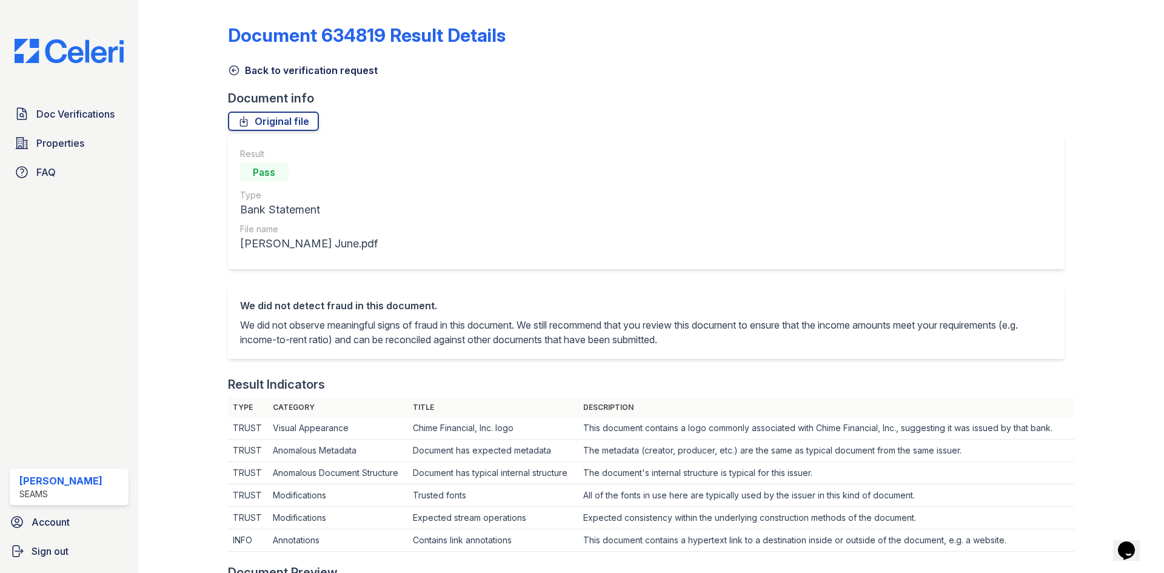
click at [238, 70] on icon at bounding box center [233, 70] width 9 height 9
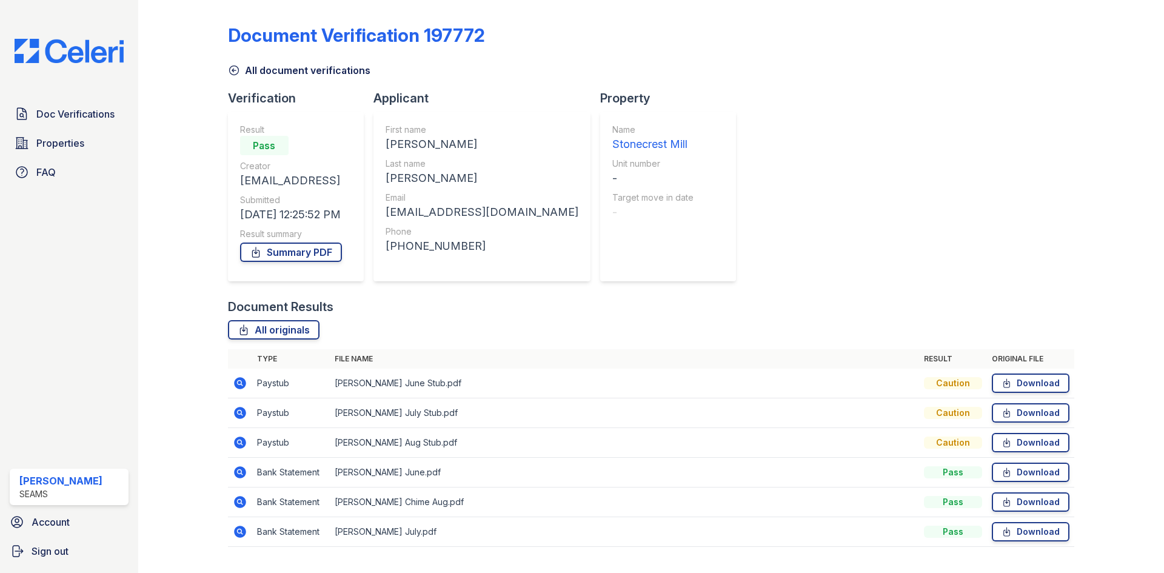
click at [236, 69] on icon at bounding box center [234, 70] width 12 height 12
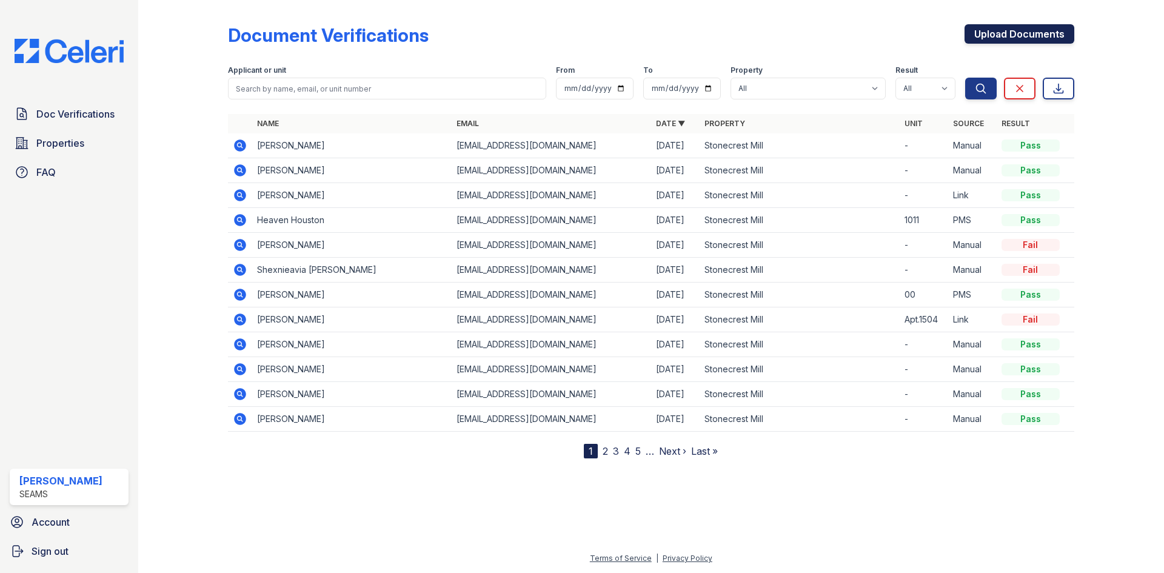
click at [995, 40] on link "Upload Documents" at bounding box center [1020, 33] width 110 height 19
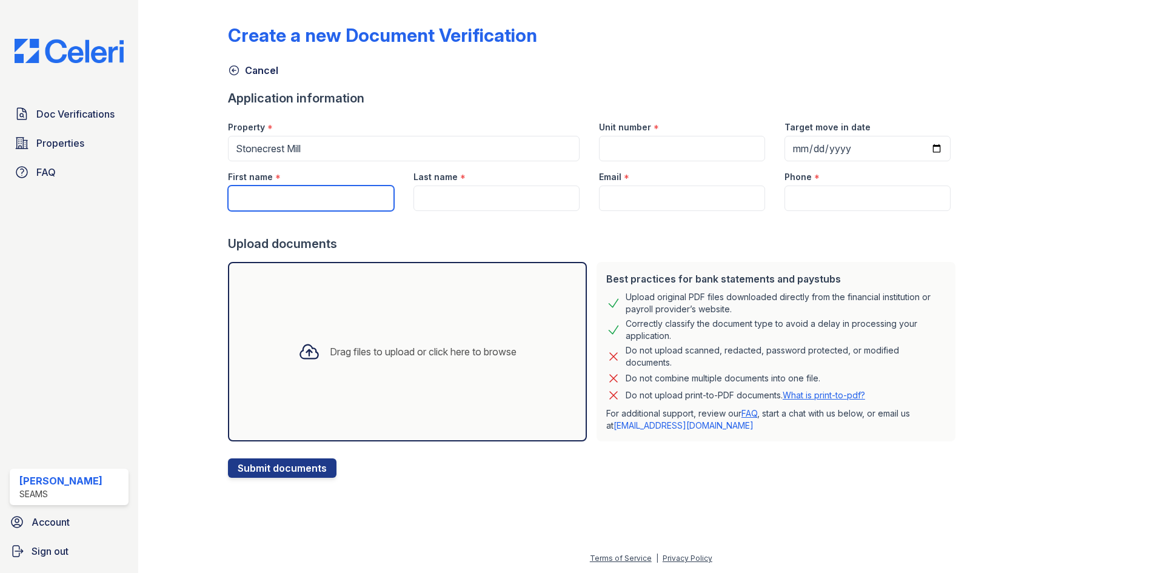
click at [283, 197] on input "First name" at bounding box center [311, 198] width 166 height 25
click at [653, 197] on input "Email" at bounding box center [682, 198] width 166 height 25
paste input "[EMAIL_ADDRESS][DOMAIN_NAME]"
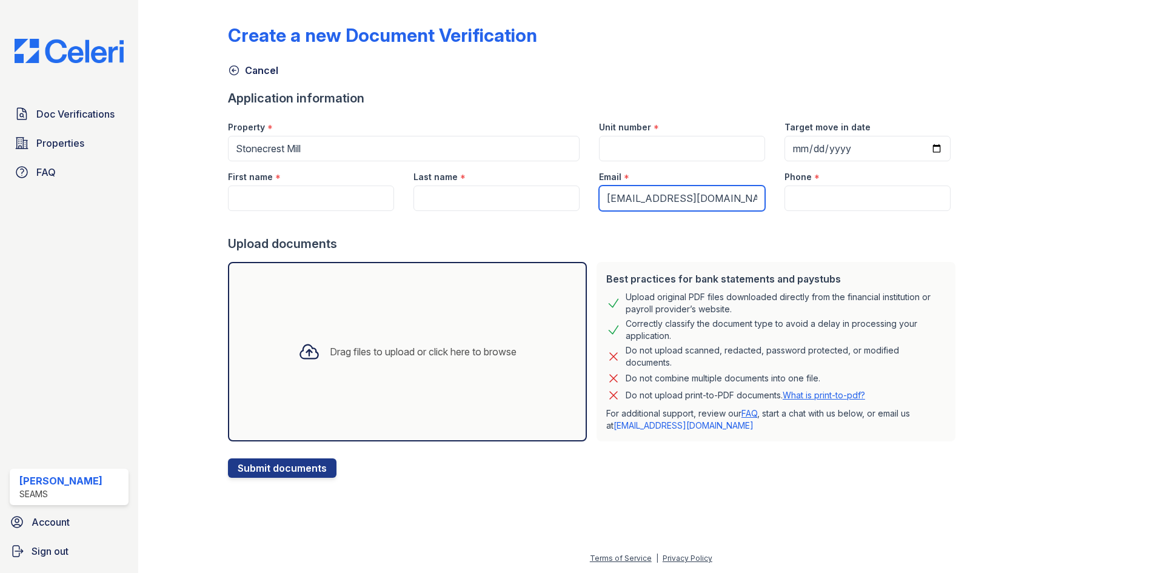
type input "[EMAIL_ADDRESS][DOMAIN_NAME]"
click at [797, 204] on input "Phone" at bounding box center [868, 198] width 166 height 25
paste input "770-897-1623"
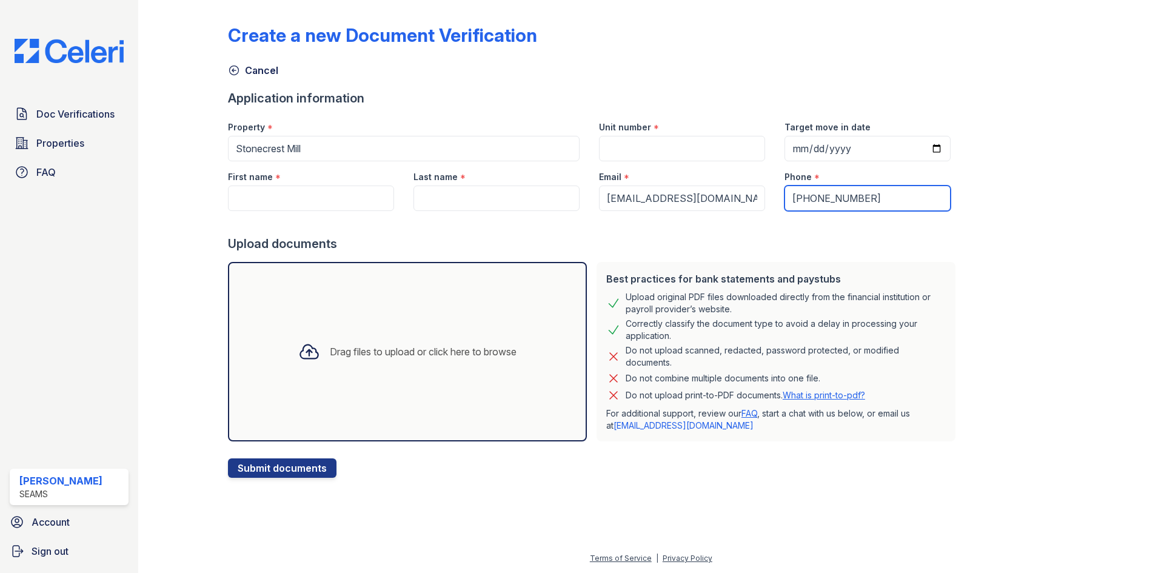
type input "770-897-1623"
click at [683, 150] on input "Unit number" at bounding box center [682, 148] width 166 height 25
type input "-"
click at [372, 323] on div "Drag files to upload or click here to browse" at bounding box center [407, 352] width 359 height 180
click at [346, 198] on input "First name" at bounding box center [311, 198] width 166 height 25
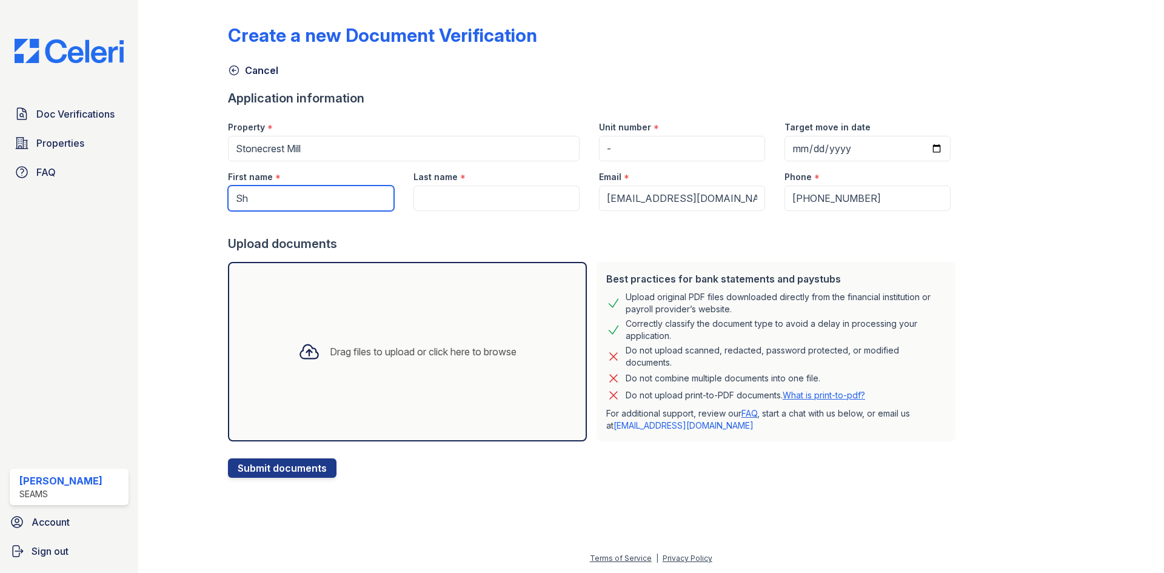
type input "Shandra"
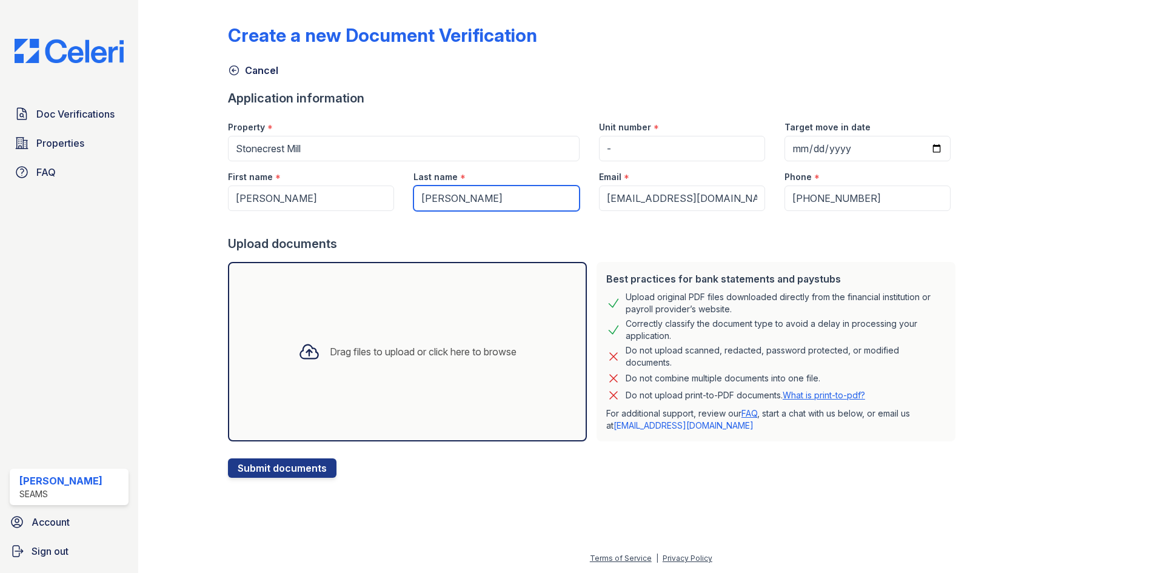
type input "Pope"
click at [358, 192] on input "Shandra" at bounding box center [311, 198] width 166 height 25
type input "Shexnieavia"
click at [416, 340] on div "Drag files to upload or click here to browse" at bounding box center [408, 351] width 238 height 41
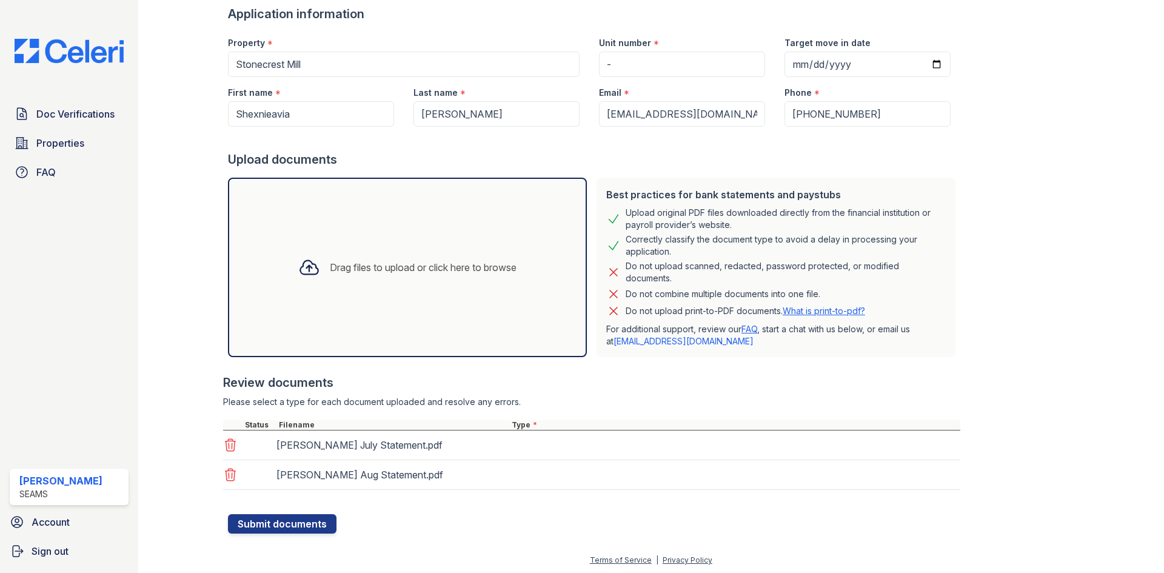
scroll to position [86, 0]
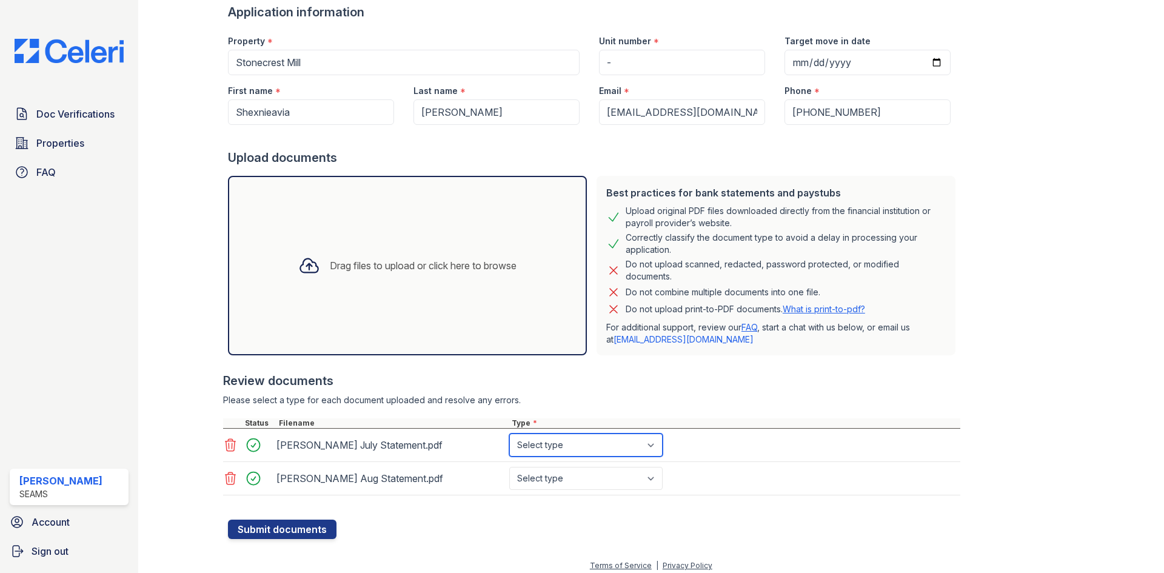
click at [571, 439] on select "Select type Paystub Bank Statement Offer Letter Tax Documents Benefit Award Let…" at bounding box center [585, 445] width 153 height 23
select select "bank_statement"
click at [509, 434] on select "Select type Paystub Bank Statement Offer Letter Tax Documents Benefit Award Let…" at bounding box center [585, 445] width 153 height 23
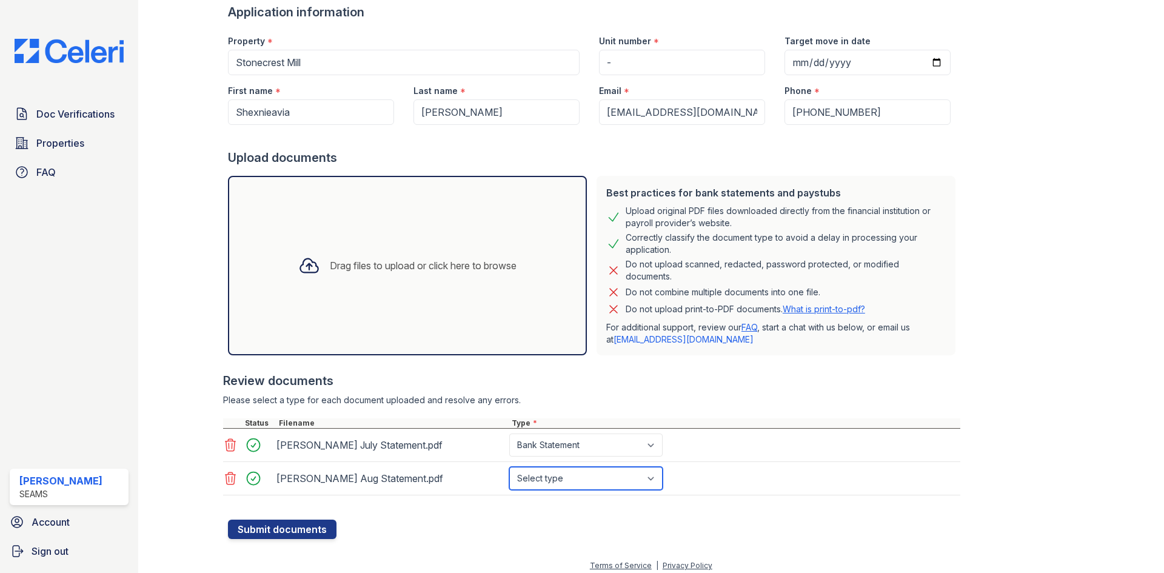
click at [594, 476] on select "Select type Paystub Bank Statement Offer Letter Tax Documents Benefit Award Let…" at bounding box center [585, 478] width 153 height 23
select select "bank_statement"
click at [509, 467] on select "Select type Paystub Bank Statement Offer Letter Tax Documents Benefit Award Let…" at bounding box center [585, 478] width 153 height 23
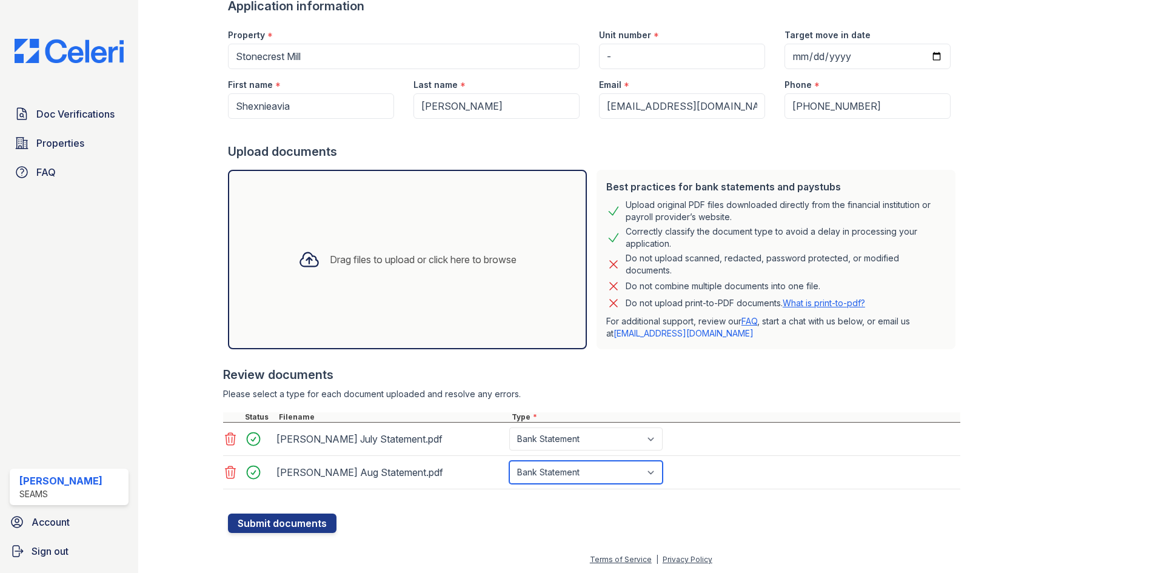
scroll to position [93, 0]
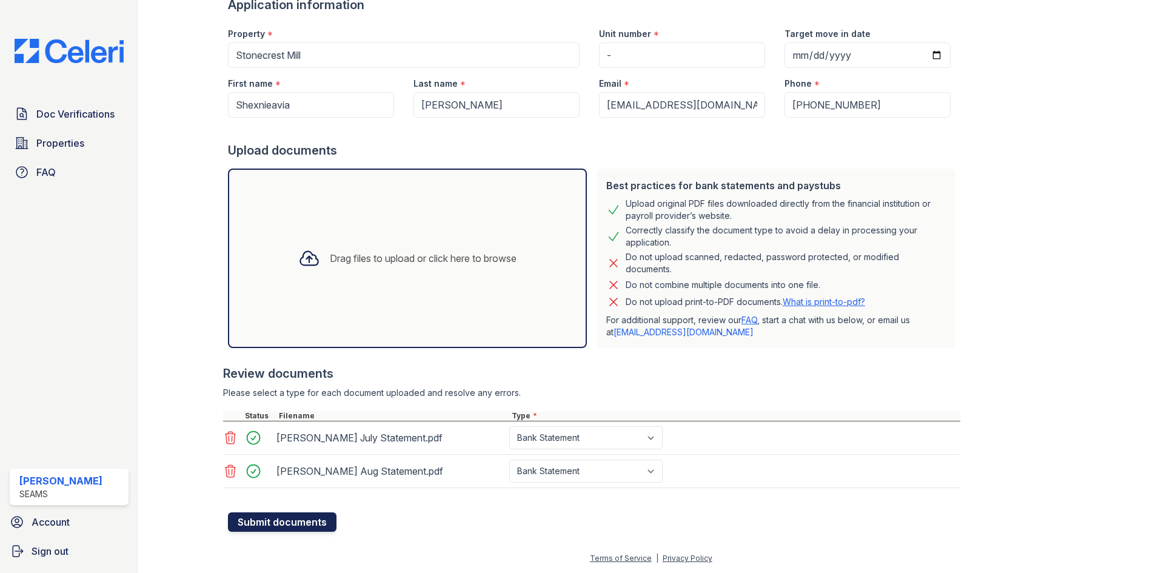
click at [295, 517] on button "Submit documents" at bounding box center [282, 522] width 109 height 19
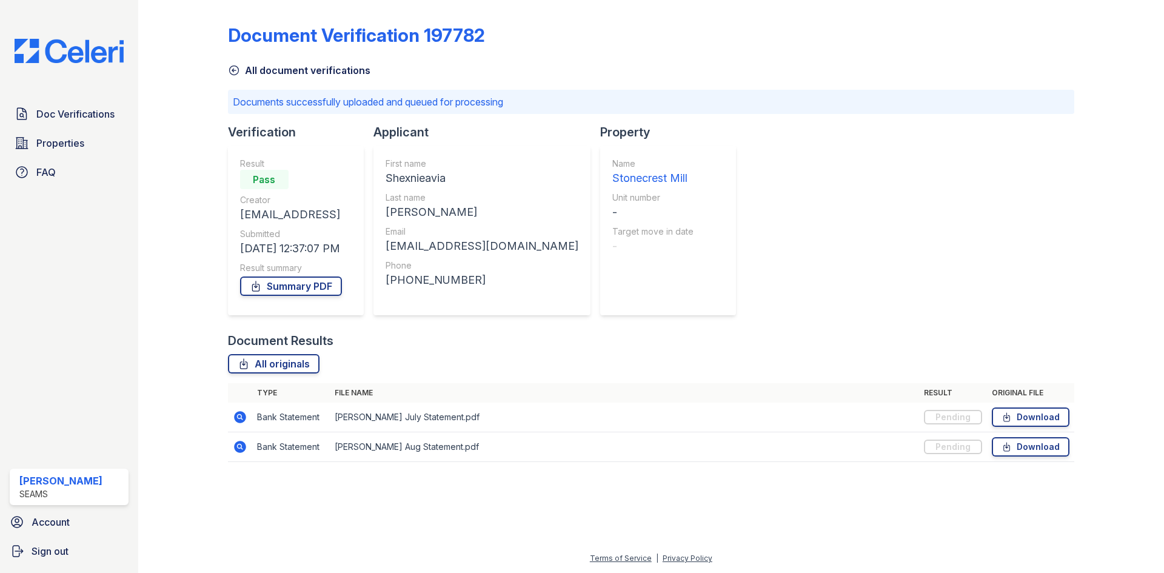
click at [275, 79] on div "Document Verification 197782 All document verifications Documents successfully …" at bounding box center [651, 239] width 847 height 469
click at [275, 72] on link "All document verifications" at bounding box center [299, 70] width 143 height 15
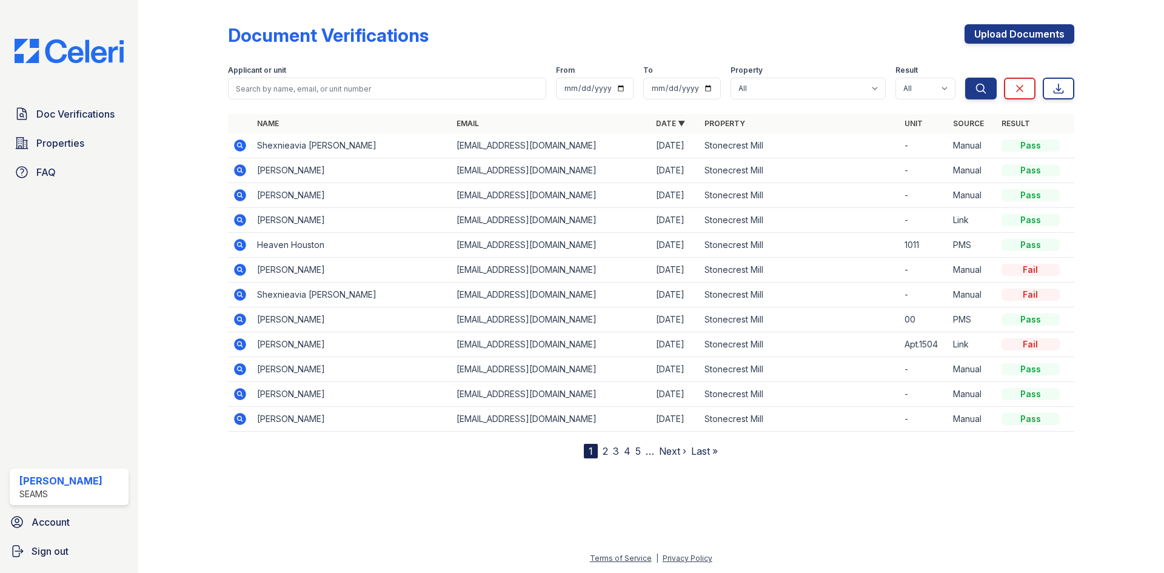
click at [238, 146] on icon at bounding box center [240, 145] width 15 height 15
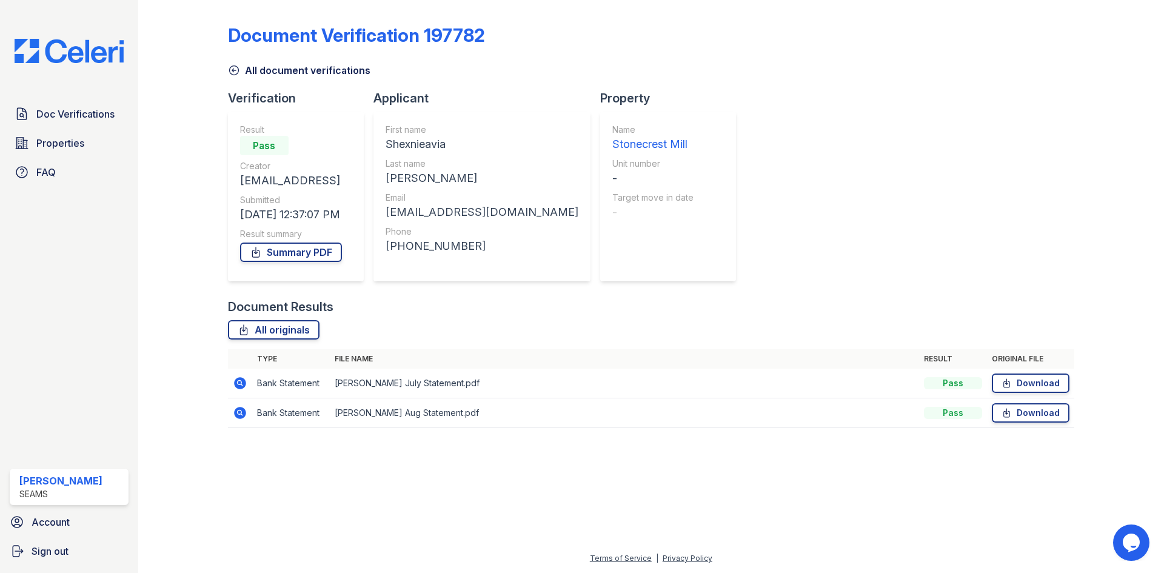
click at [252, 68] on link "All document verifications" at bounding box center [299, 70] width 143 height 15
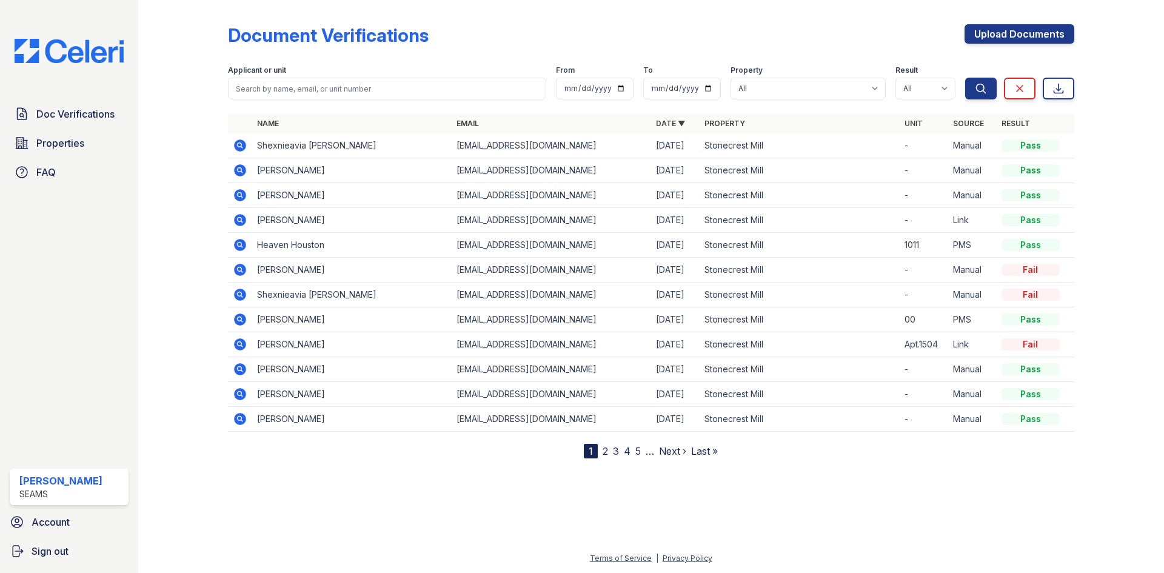
click at [235, 246] on icon at bounding box center [240, 245] width 12 height 12
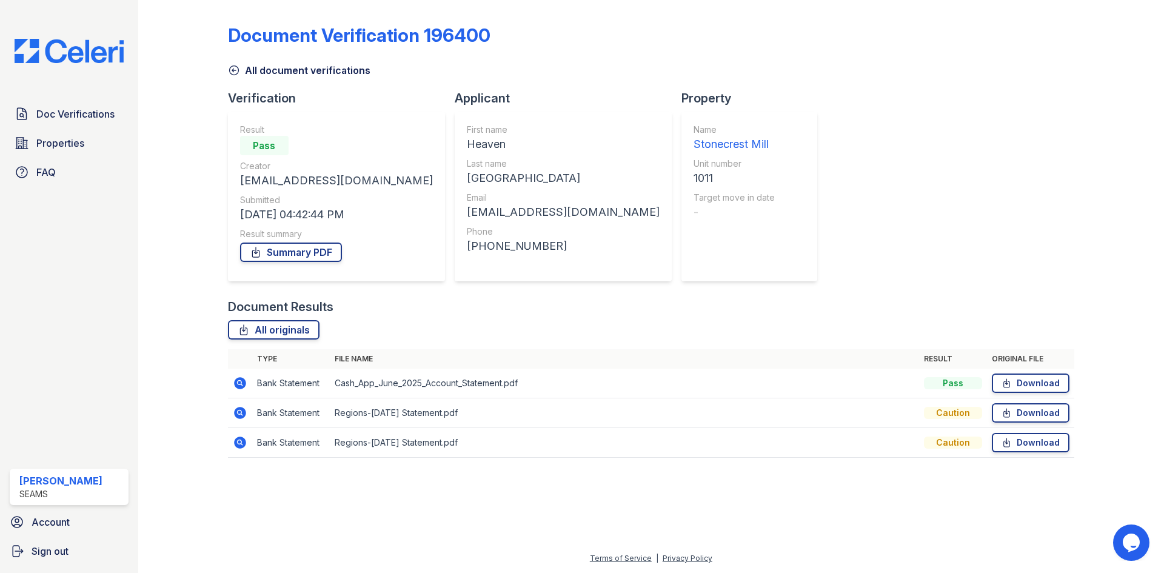
click at [230, 70] on icon at bounding box center [234, 70] width 12 height 12
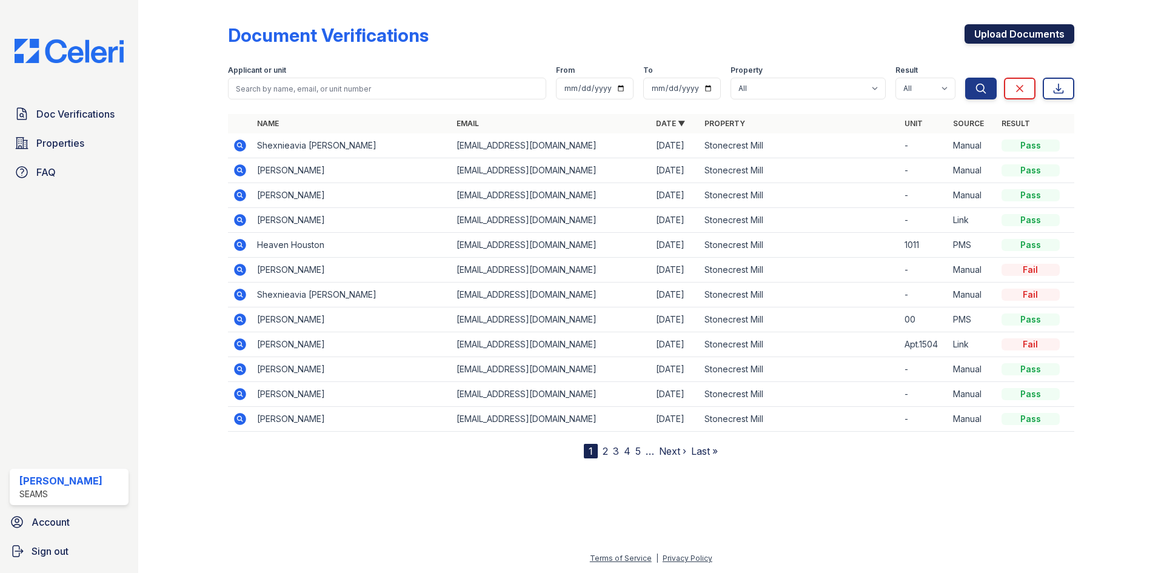
click at [969, 33] on link "Upload Documents" at bounding box center [1020, 33] width 110 height 19
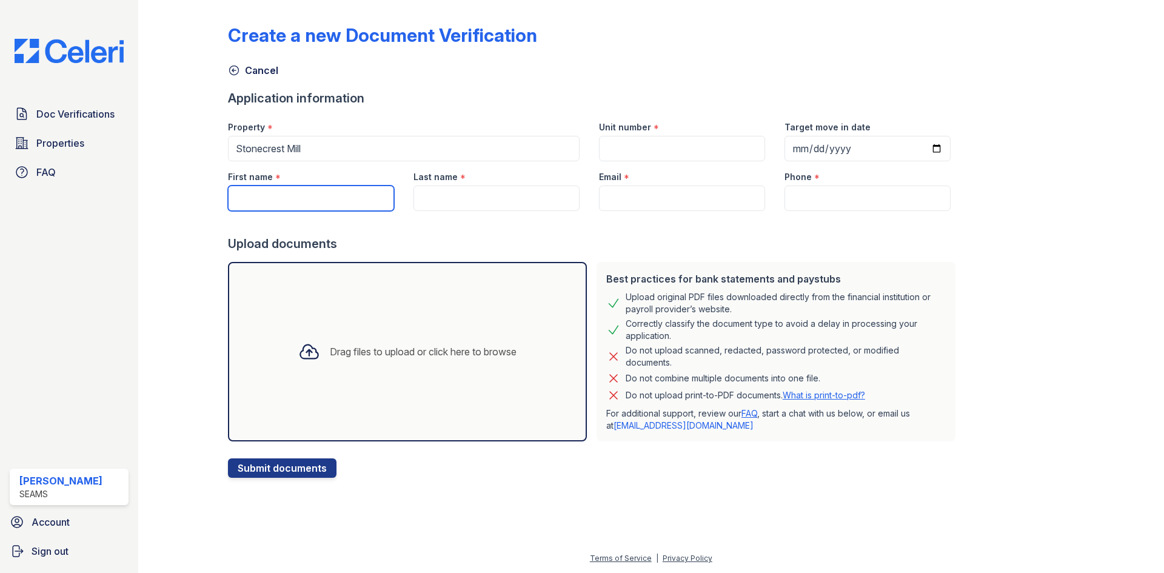
click at [280, 191] on input "First name" at bounding box center [311, 198] width 166 height 25
type input "Heaven"
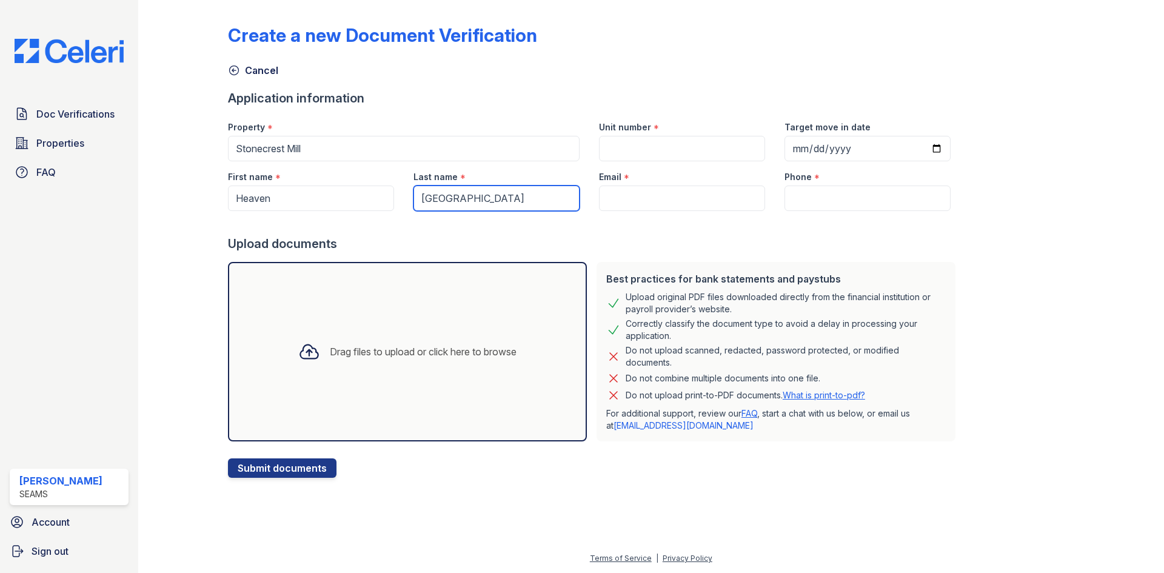
type input "[GEOGRAPHIC_DATA]"
drag, startPoint x: 647, startPoint y: 203, endPoint x: 602, endPoint y: 194, distance: 45.7
click at [601, 194] on input "Email" at bounding box center [682, 198] width 166 height 25
paste input "[EMAIL_ADDRESS][DOMAIN_NAME]"
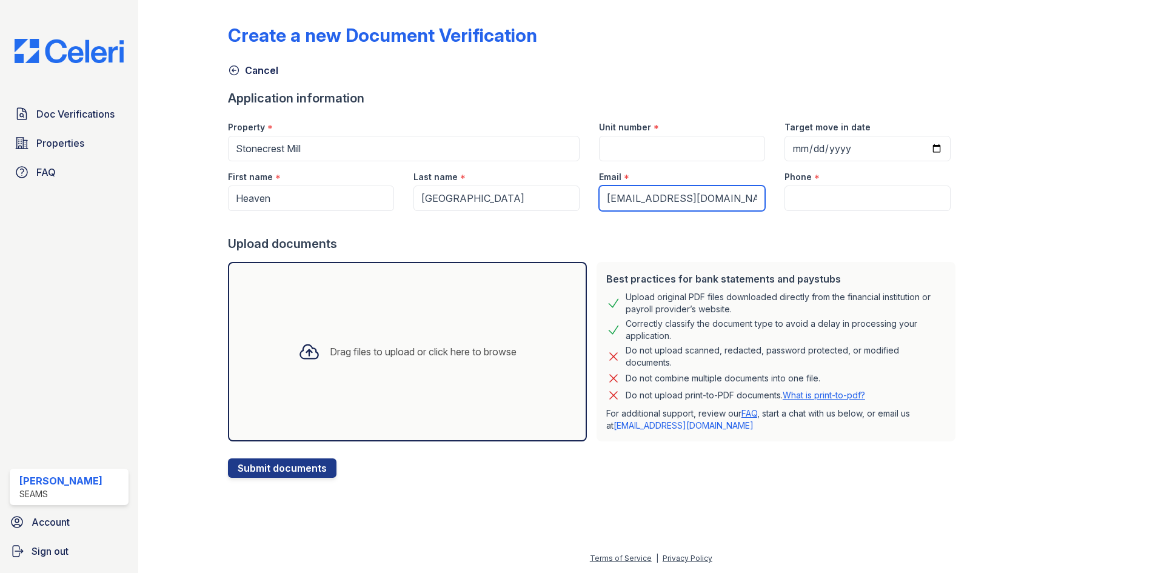
type input "[EMAIL_ADDRESS][DOMAIN_NAME]"
click at [639, 161] on input "Unit number" at bounding box center [682, 148] width 166 height 25
type input "-"
click at [827, 207] on input "Phone" at bounding box center [868, 198] width 166 height 25
paste input "[PHONE_NUMBER]"
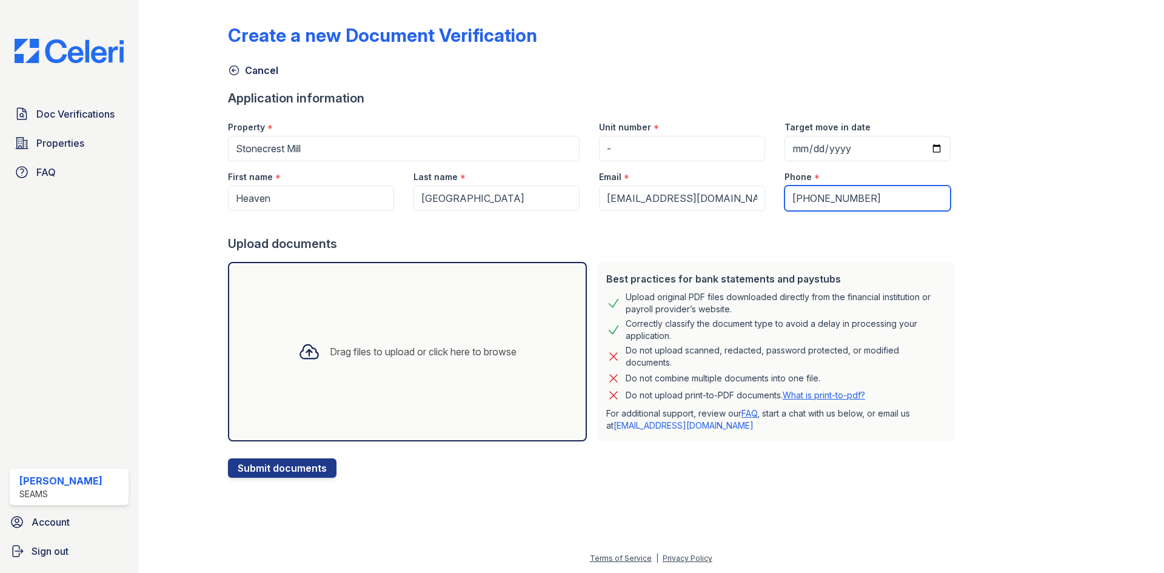
type input "[PHONE_NUMBER]"
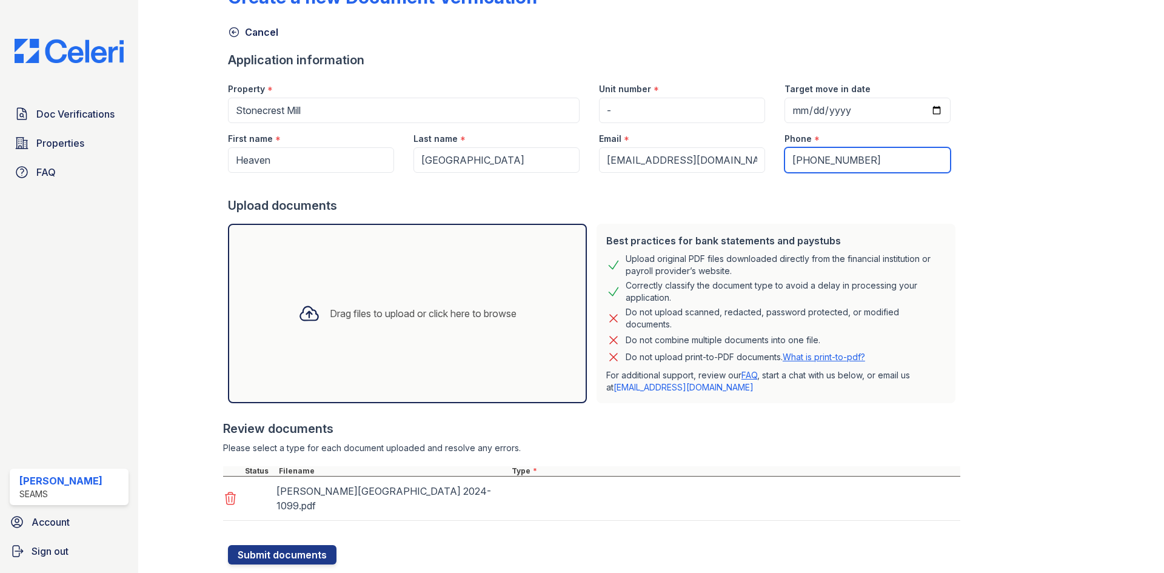
scroll to position [56, 0]
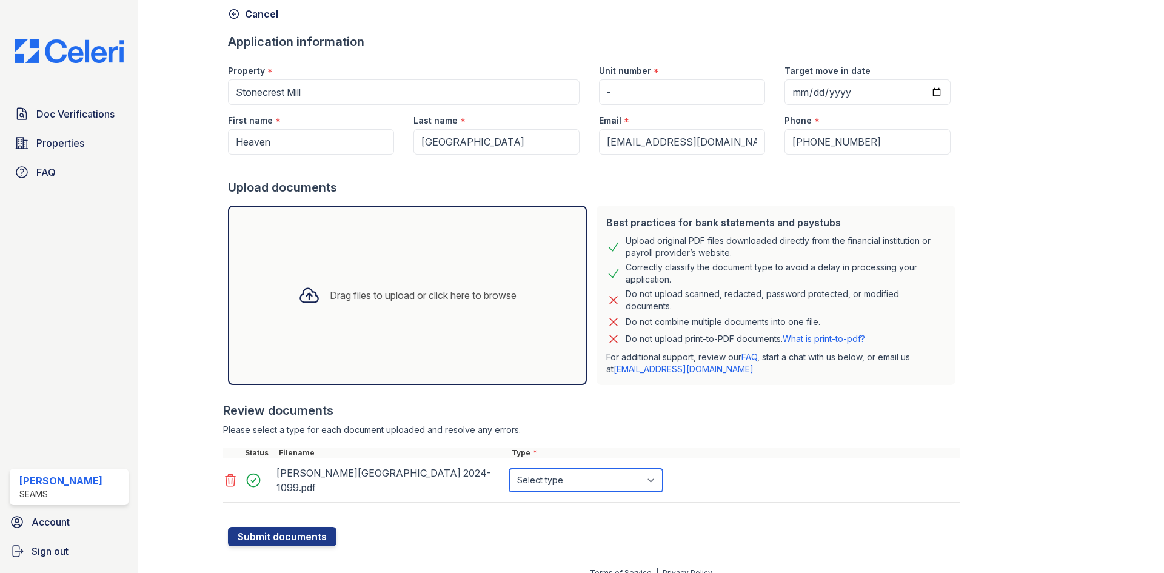
click at [580, 477] on select "Select type Paystub Bank Statement Offer Letter Tax Documents Benefit Award Let…" at bounding box center [585, 480] width 153 height 23
select select "tax_documents"
click at [509, 469] on select "Select type Paystub Bank Statement Offer Letter Tax Documents Benefit Award Let…" at bounding box center [585, 480] width 153 height 23
click at [277, 527] on button "Submit documents" at bounding box center [282, 536] width 109 height 19
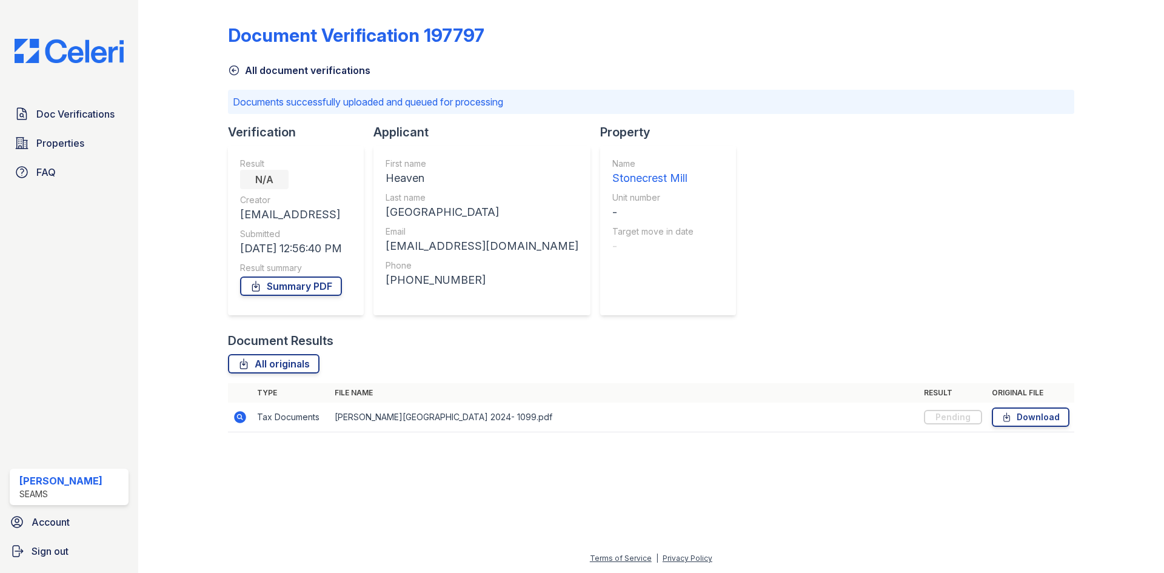
click at [229, 62] on div "All document verifications" at bounding box center [651, 67] width 847 height 22
click at [230, 69] on icon at bounding box center [234, 70] width 12 height 12
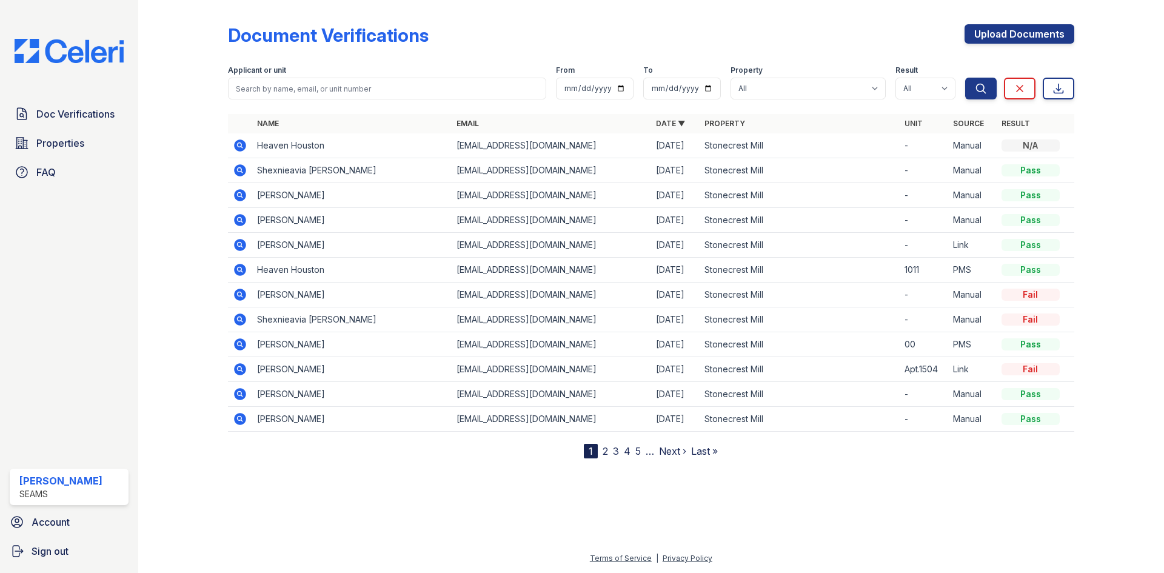
click at [243, 147] on icon at bounding box center [240, 145] width 12 height 12
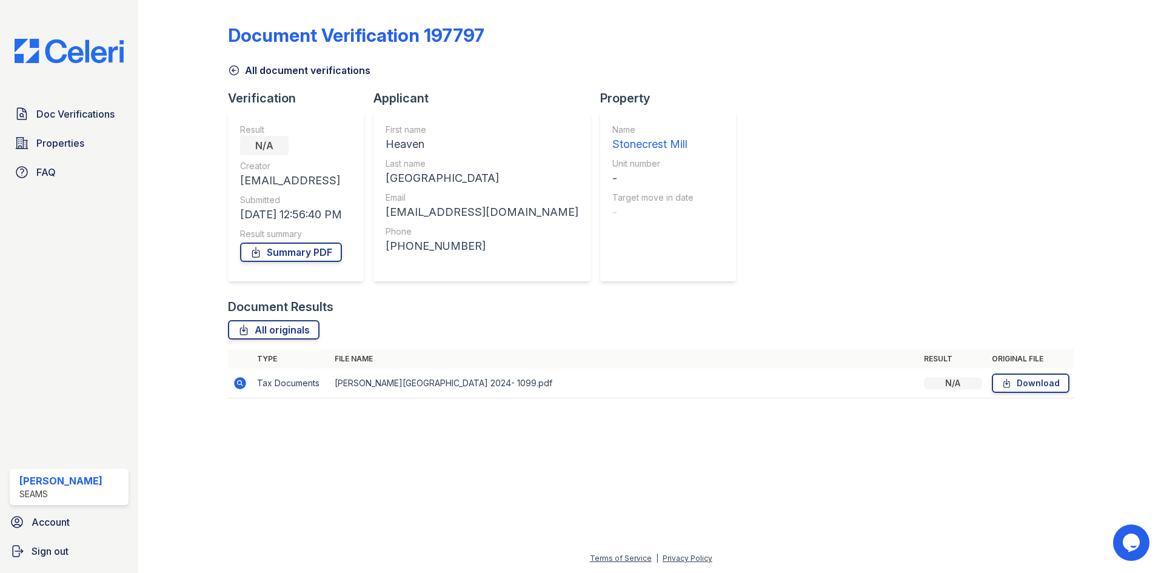
click at [260, 70] on link "All document verifications" at bounding box center [299, 70] width 143 height 15
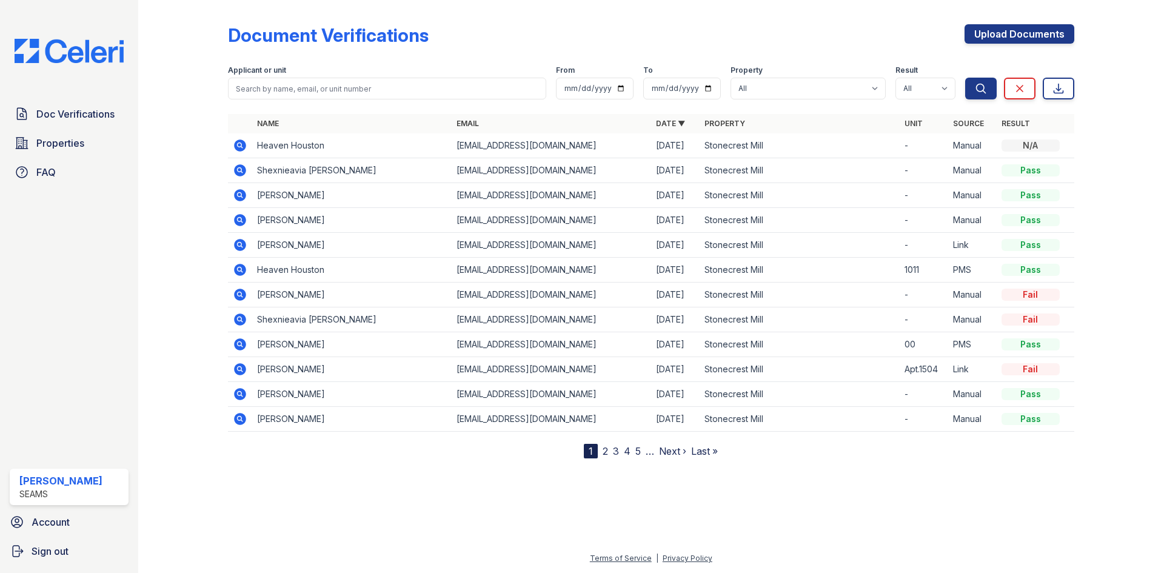
click at [235, 269] on icon at bounding box center [240, 270] width 12 height 12
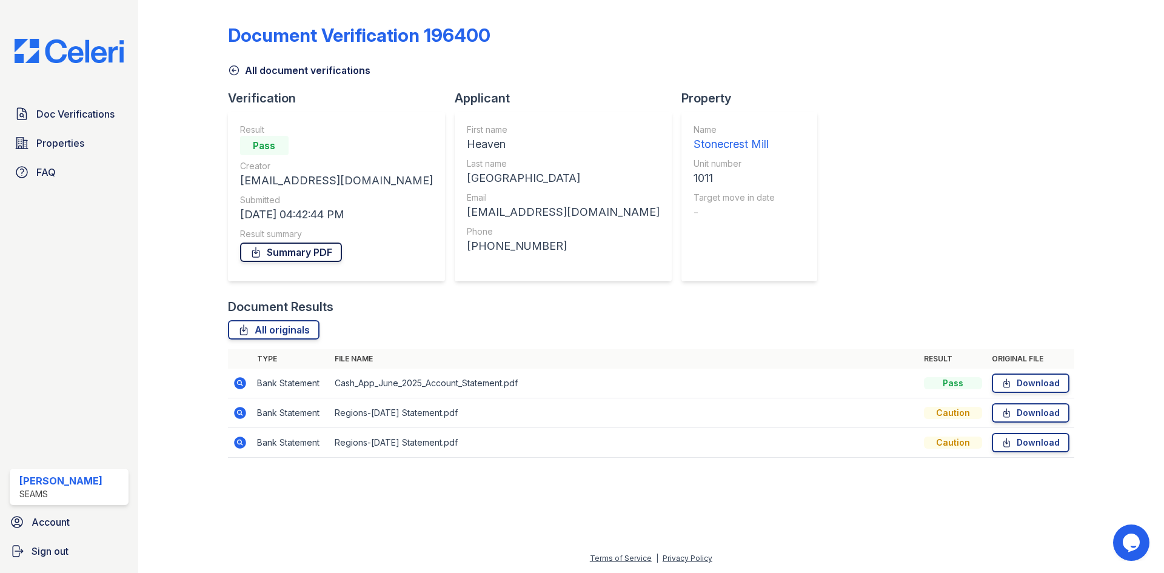
click at [292, 256] on link "Summary PDF" at bounding box center [291, 252] width 102 height 19
click at [234, 411] on icon at bounding box center [240, 413] width 15 height 15
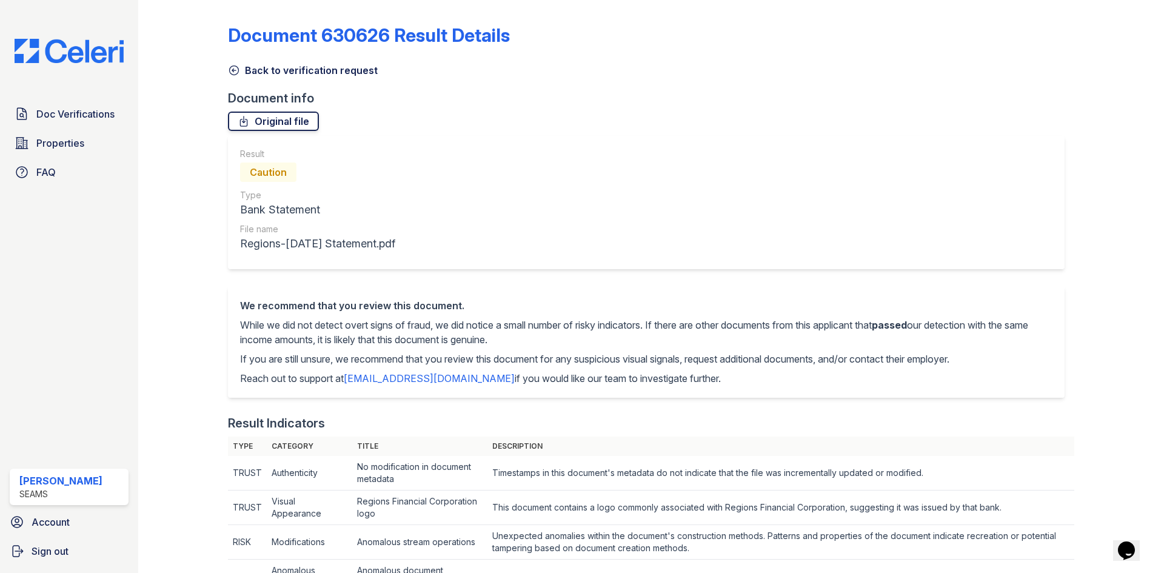
click at [266, 121] on link "Original file" at bounding box center [273, 121] width 91 height 19
click at [243, 69] on link "Back to verification request" at bounding box center [303, 70] width 150 height 15
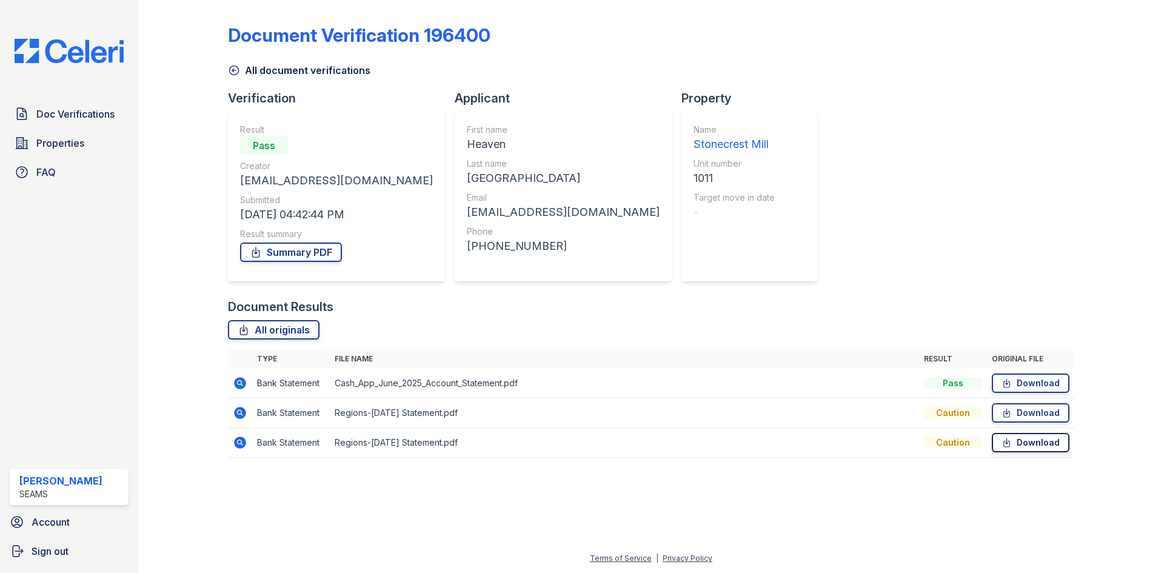
click at [1018, 440] on link "Download" at bounding box center [1031, 442] width 78 height 19
click at [1018, 410] on link "Download" at bounding box center [1031, 412] width 78 height 19
click at [261, 69] on link "All document verifications" at bounding box center [299, 70] width 143 height 15
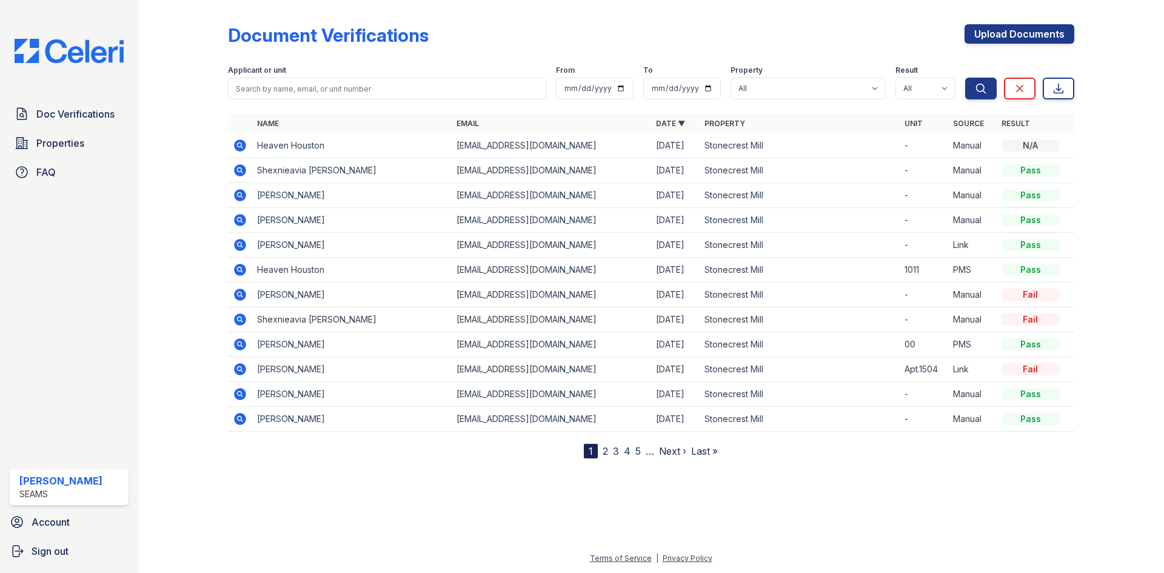
click at [235, 269] on icon at bounding box center [240, 270] width 12 height 12
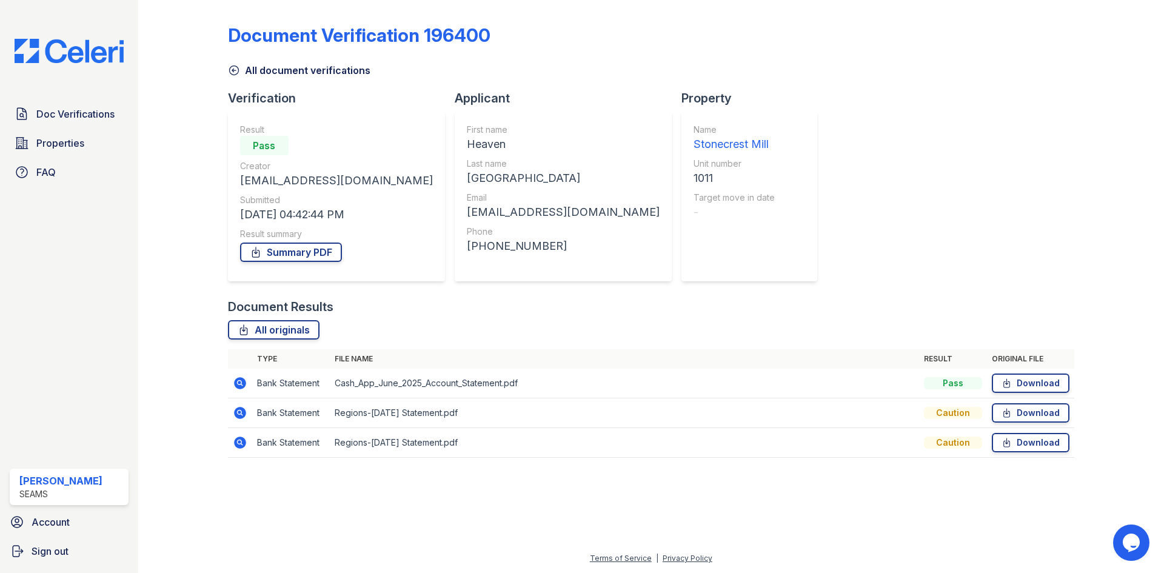
click at [244, 386] on icon at bounding box center [240, 383] width 12 height 12
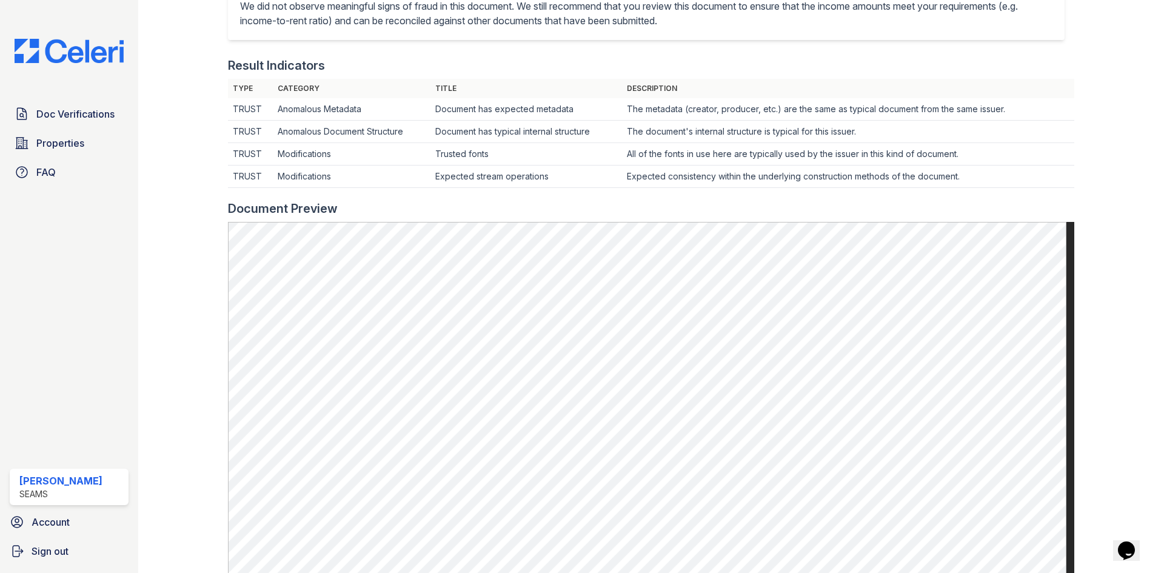
scroll to position [364, 0]
